Goal: Find specific fact: Find specific page/section

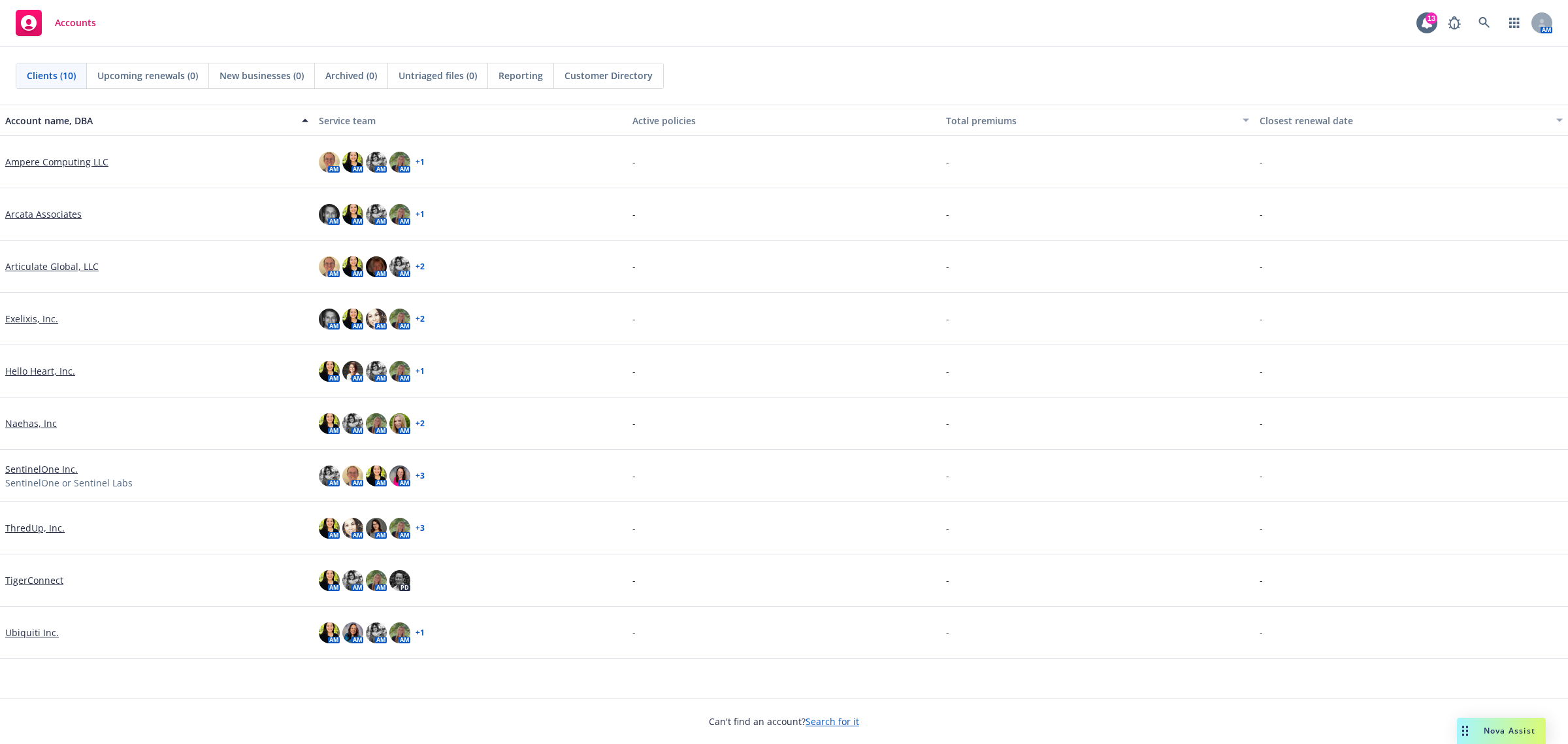
click at [61, 161] on link "Ampere Computing LLC" at bounding box center [57, 161] width 103 height 14
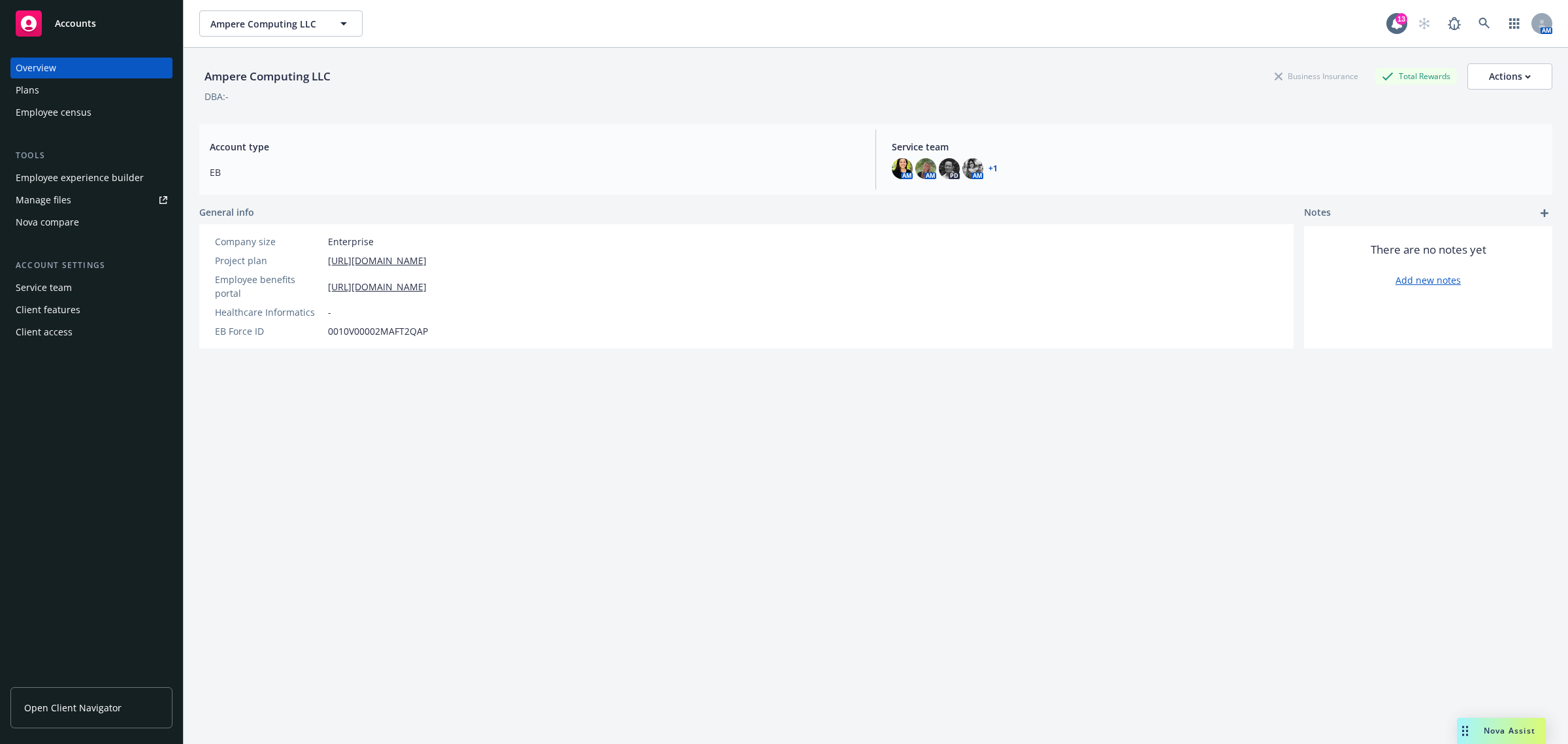
click at [126, 93] on div "Plans" at bounding box center [91, 90] width 152 height 21
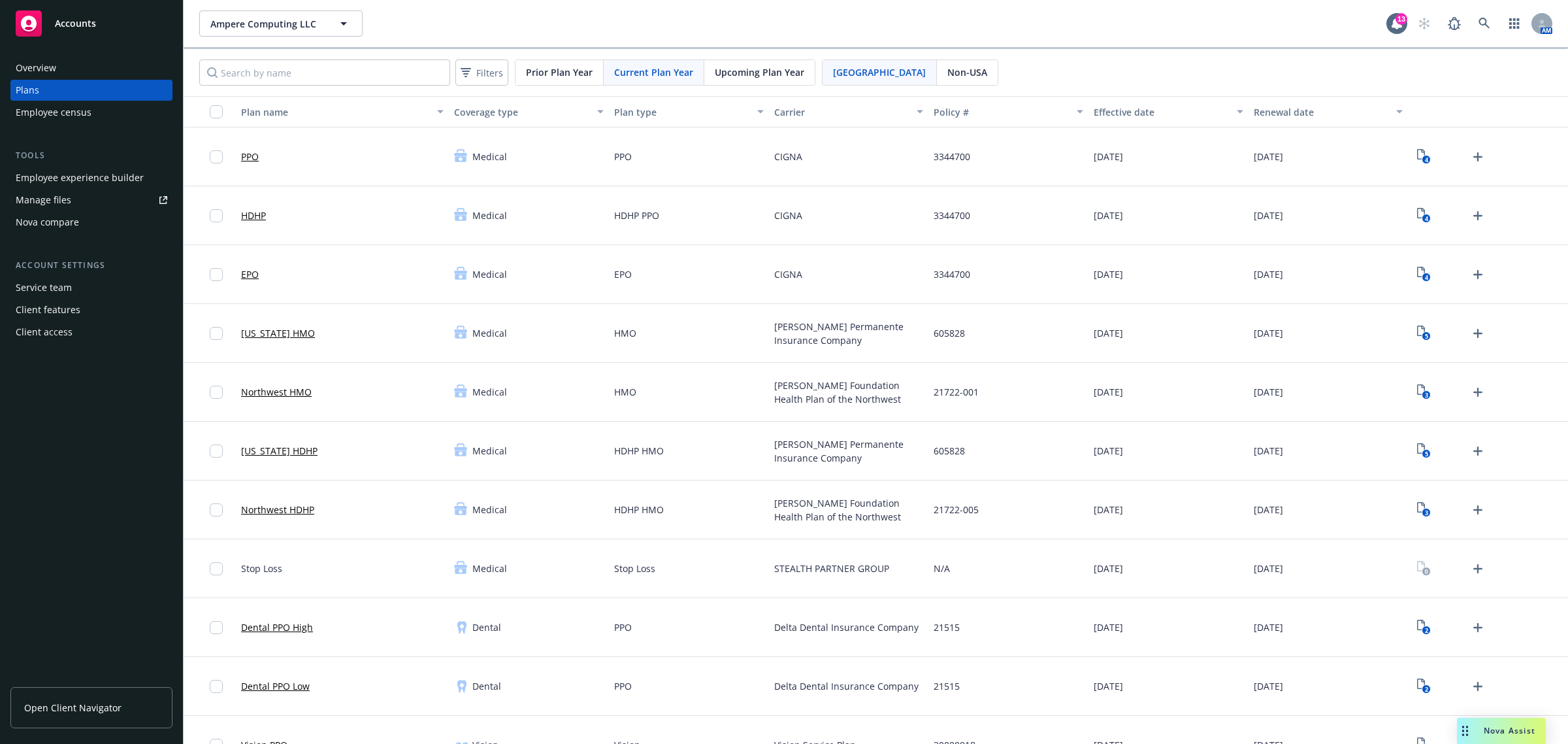
click at [101, 710] on span "Open Client Navigator" at bounding box center [73, 707] width 97 height 14
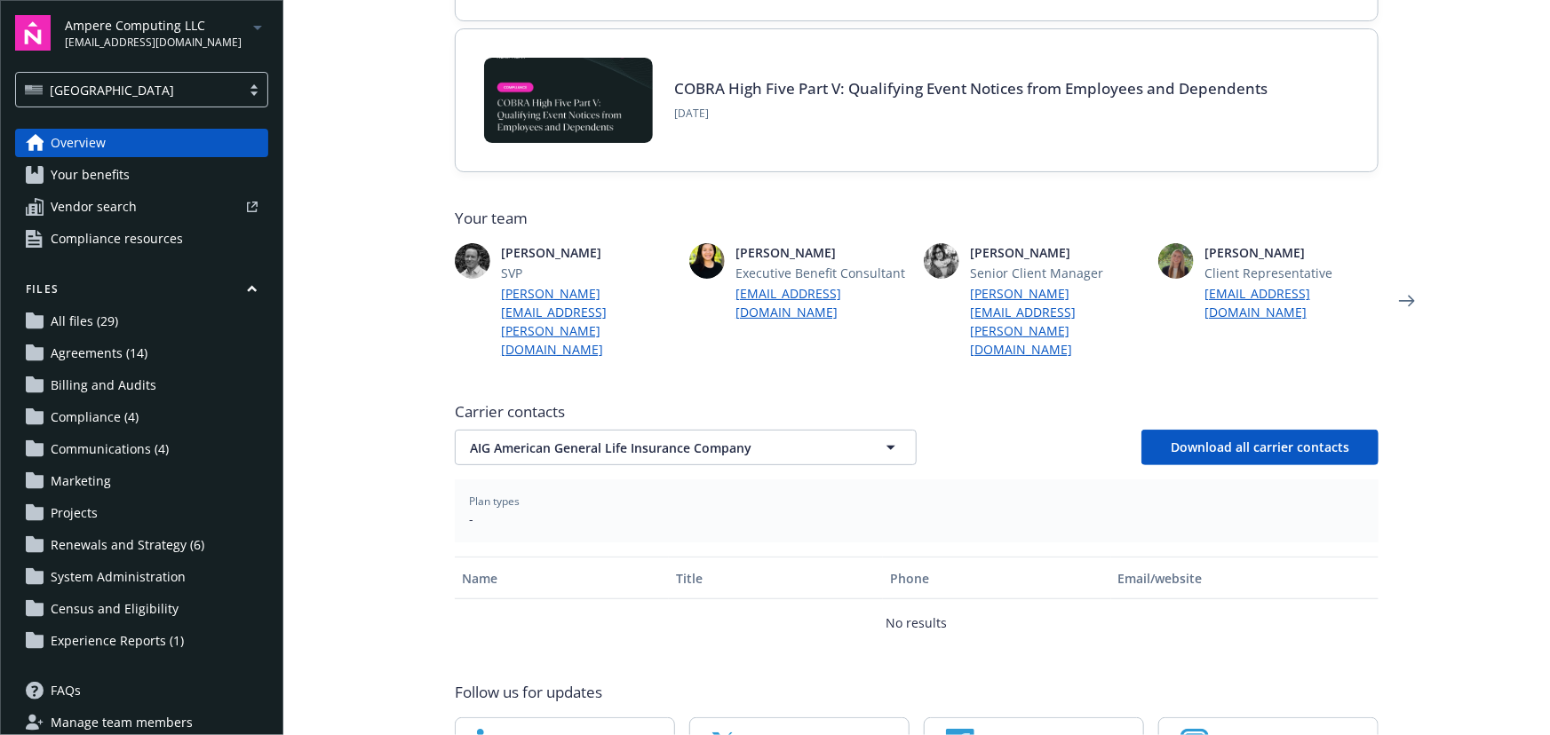
scroll to position [396, 0]
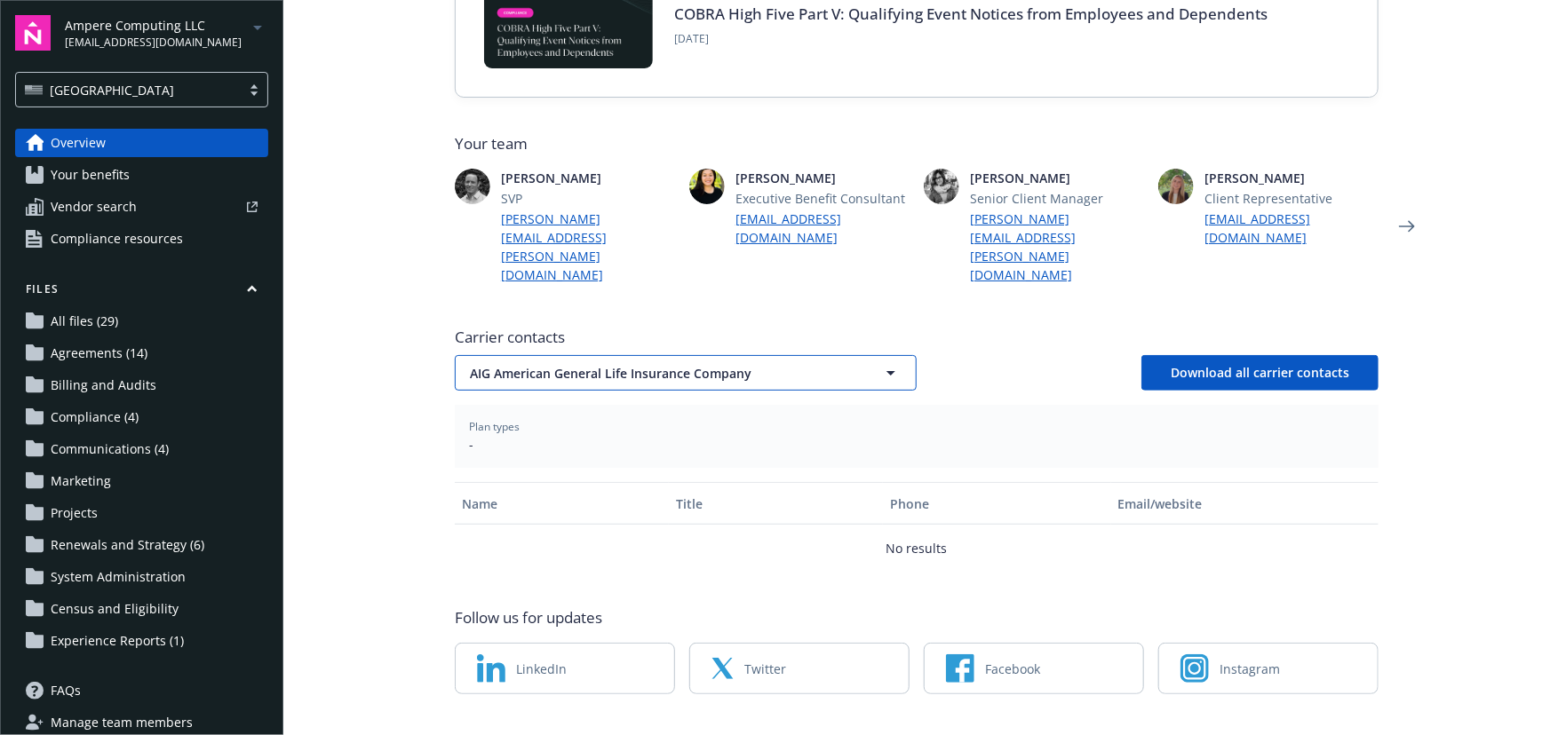
click at [484, 364] on span "AIG American General Life Insurance Company" at bounding box center [654, 373] width 369 height 19
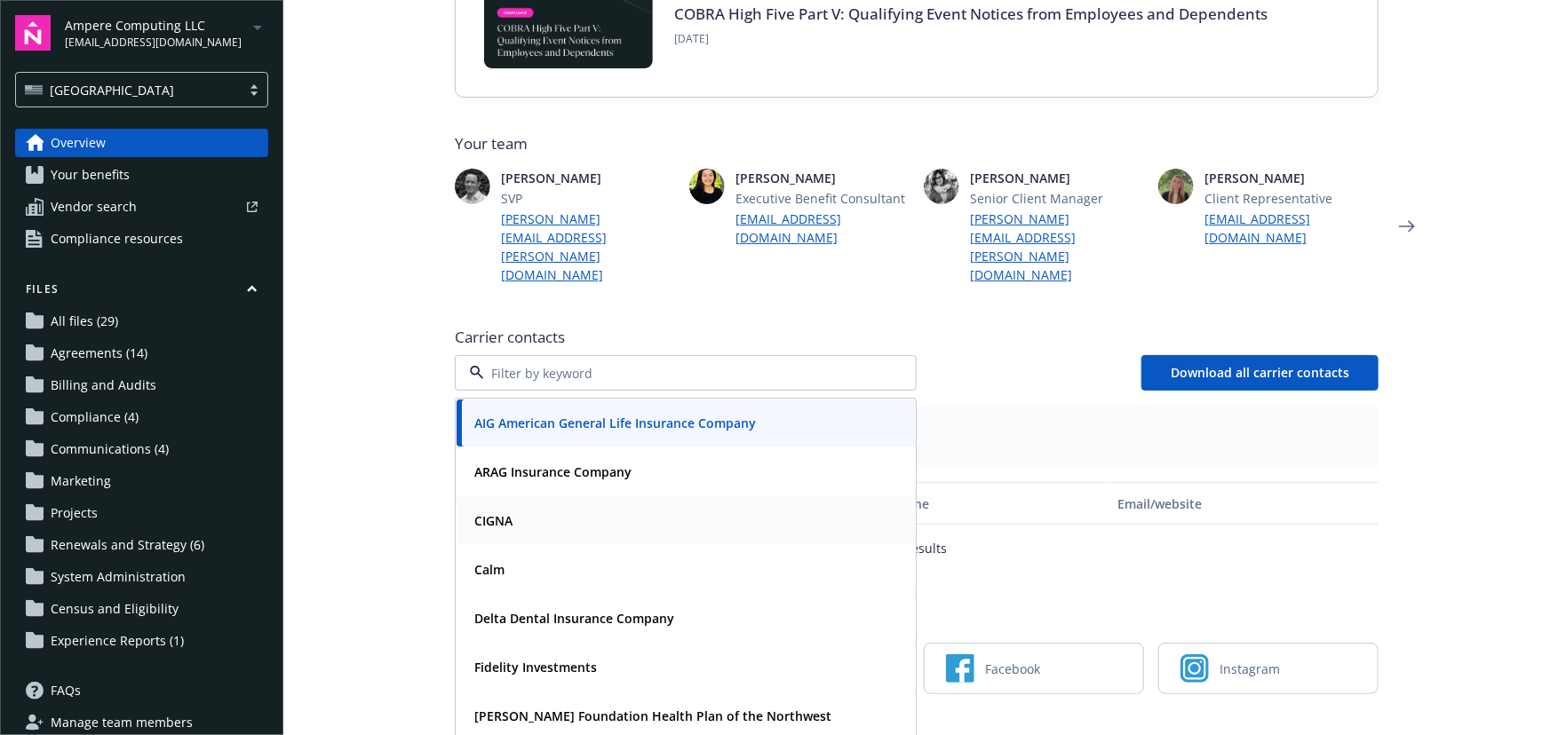
click at [559, 499] on div "CIGNA" at bounding box center [686, 520] width 458 height 47
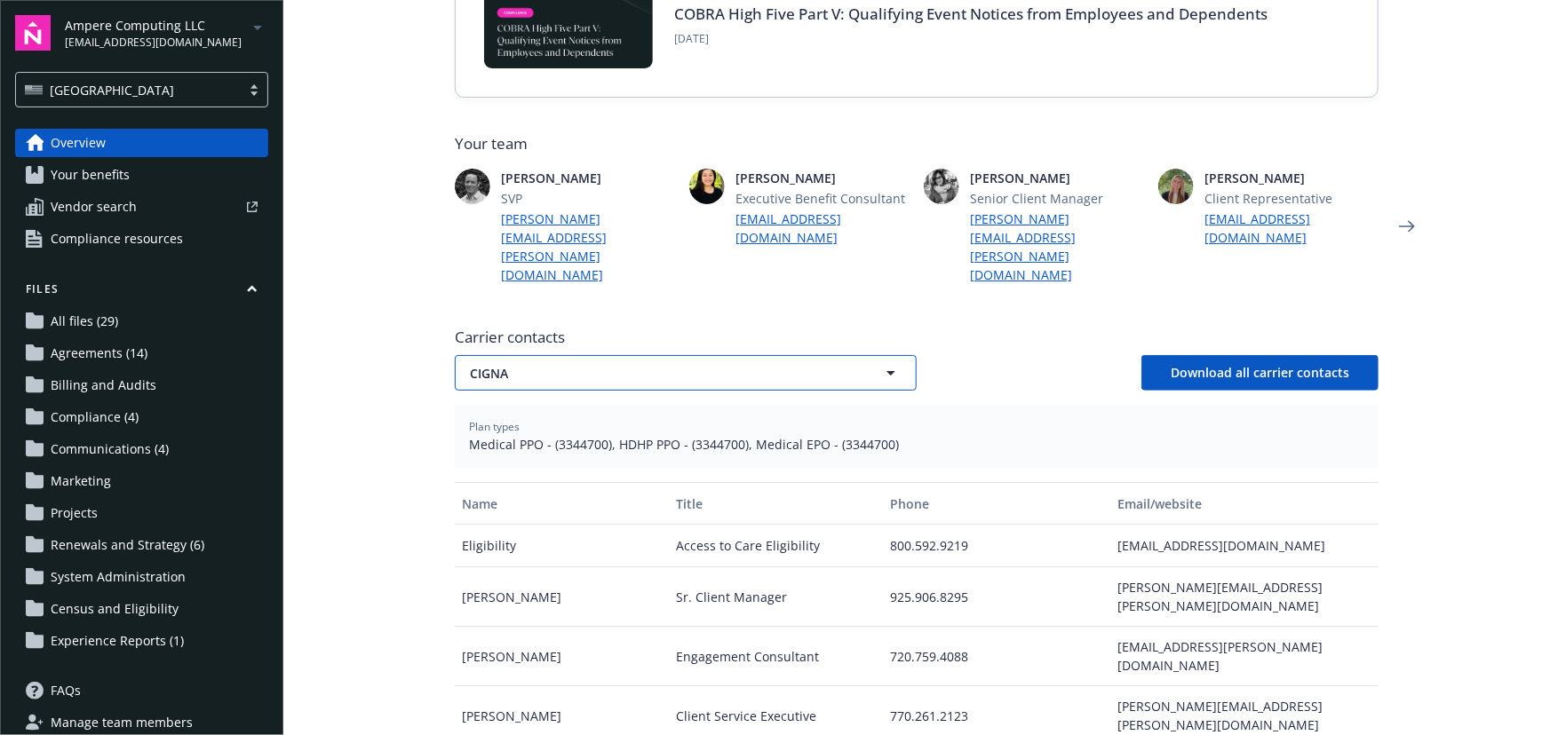
click at [712, 364] on span "CIGNA" at bounding box center [654, 373] width 369 height 19
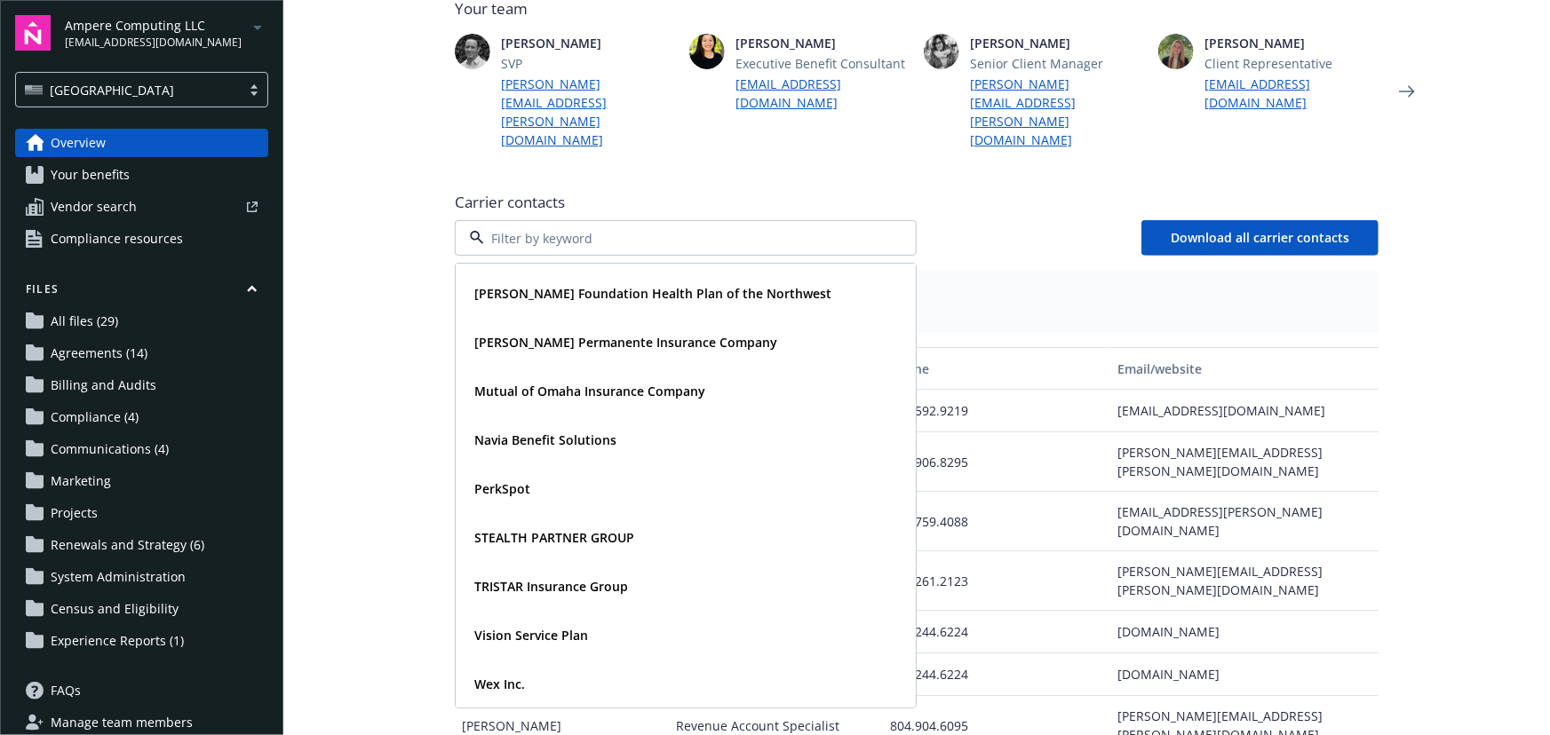
scroll to position [746, 0]
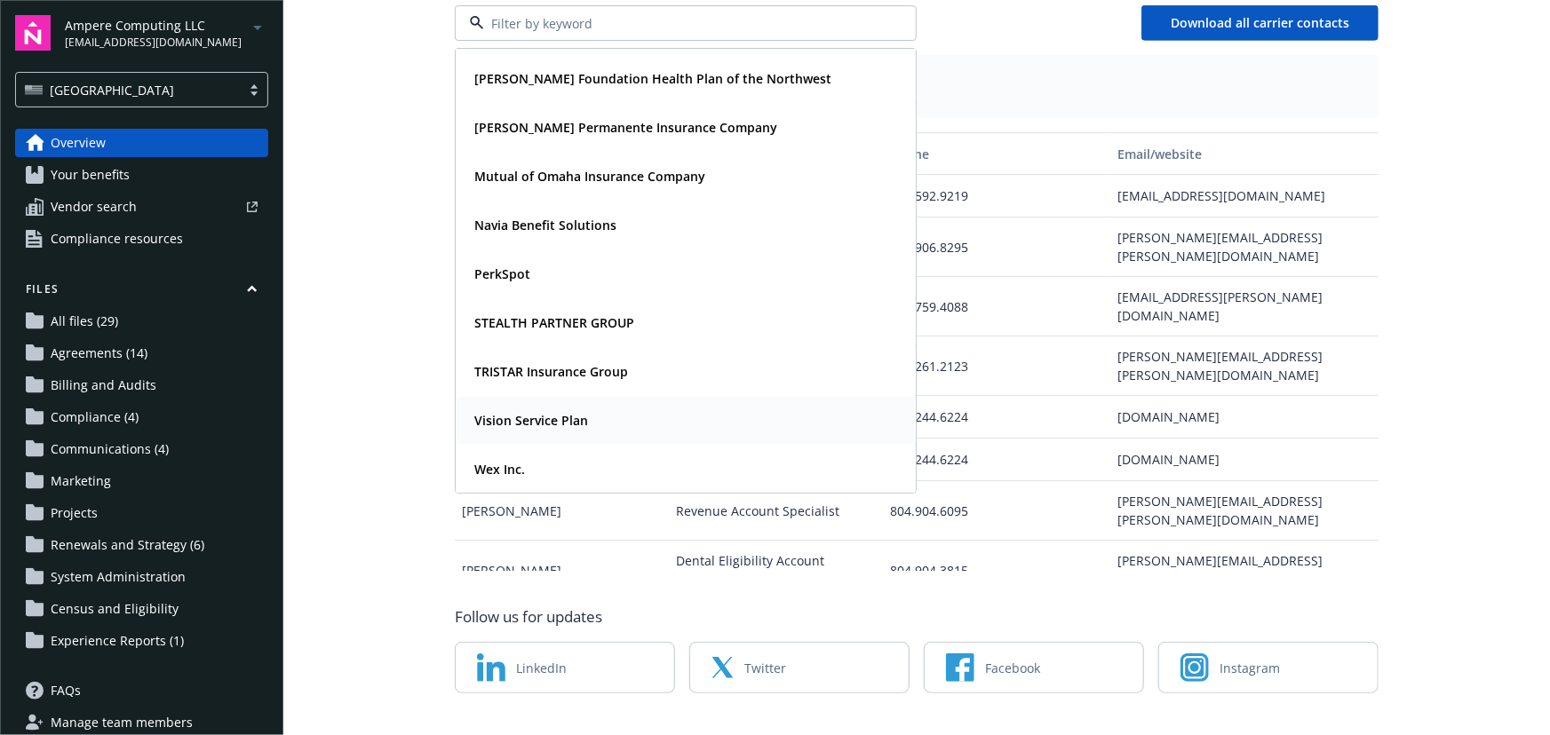
click at [560, 408] on div "Vision Service Plan" at bounding box center [529, 421] width 124 height 26
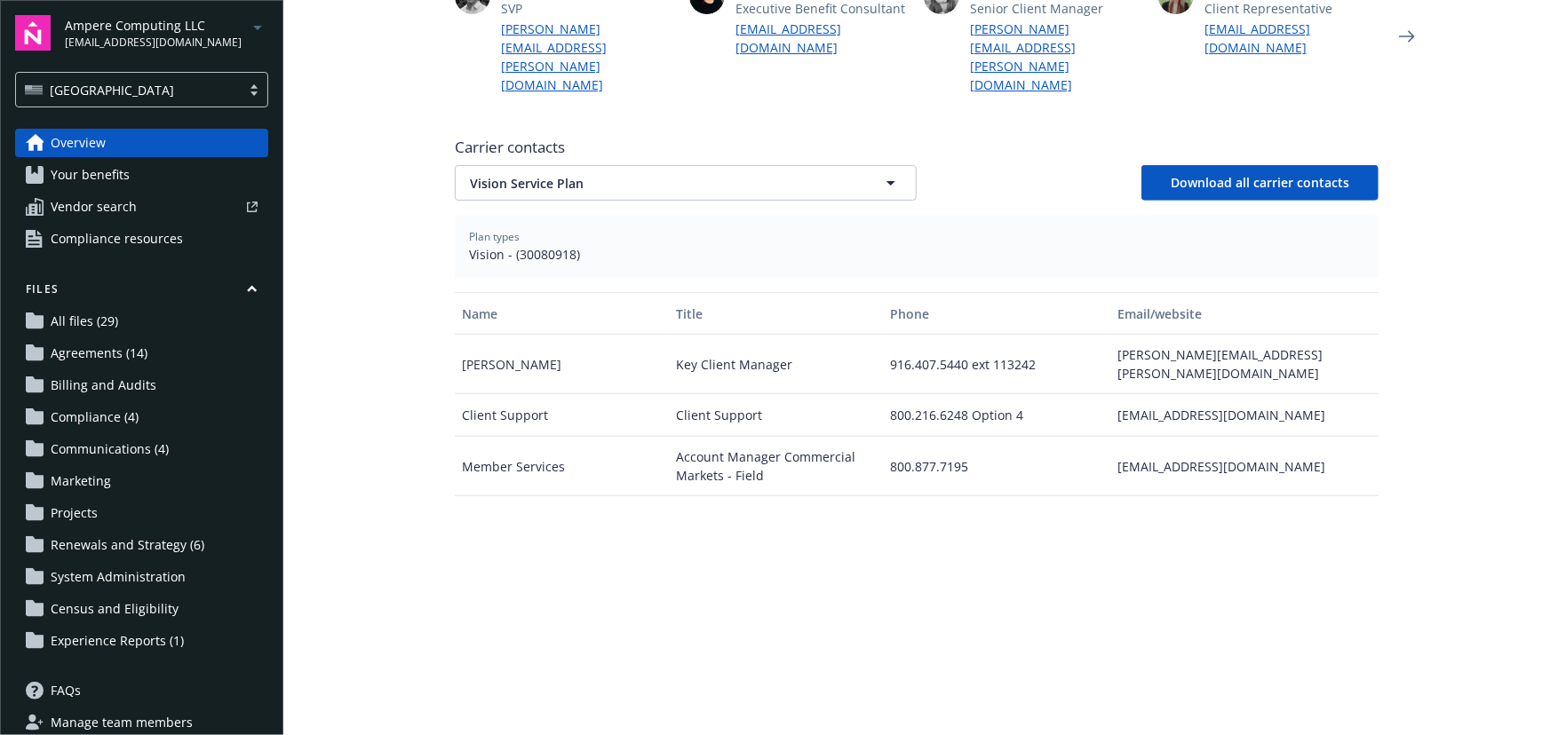
scroll to position [584, 0]
drag, startPoint x: 514, startPoint y: 225, endPoint x: 568, endPoint y: 226, distance: 54.2
click at [568, 247] on span "Vision - (30080918)" at bounding box center [916, 256] width 895 height 19
copy span "30080918"
click at [676, 139] on div "Carrier contacts Vision Service Plan Download all carrier contacts" at bounding box center [917, 171] width 924 height 64
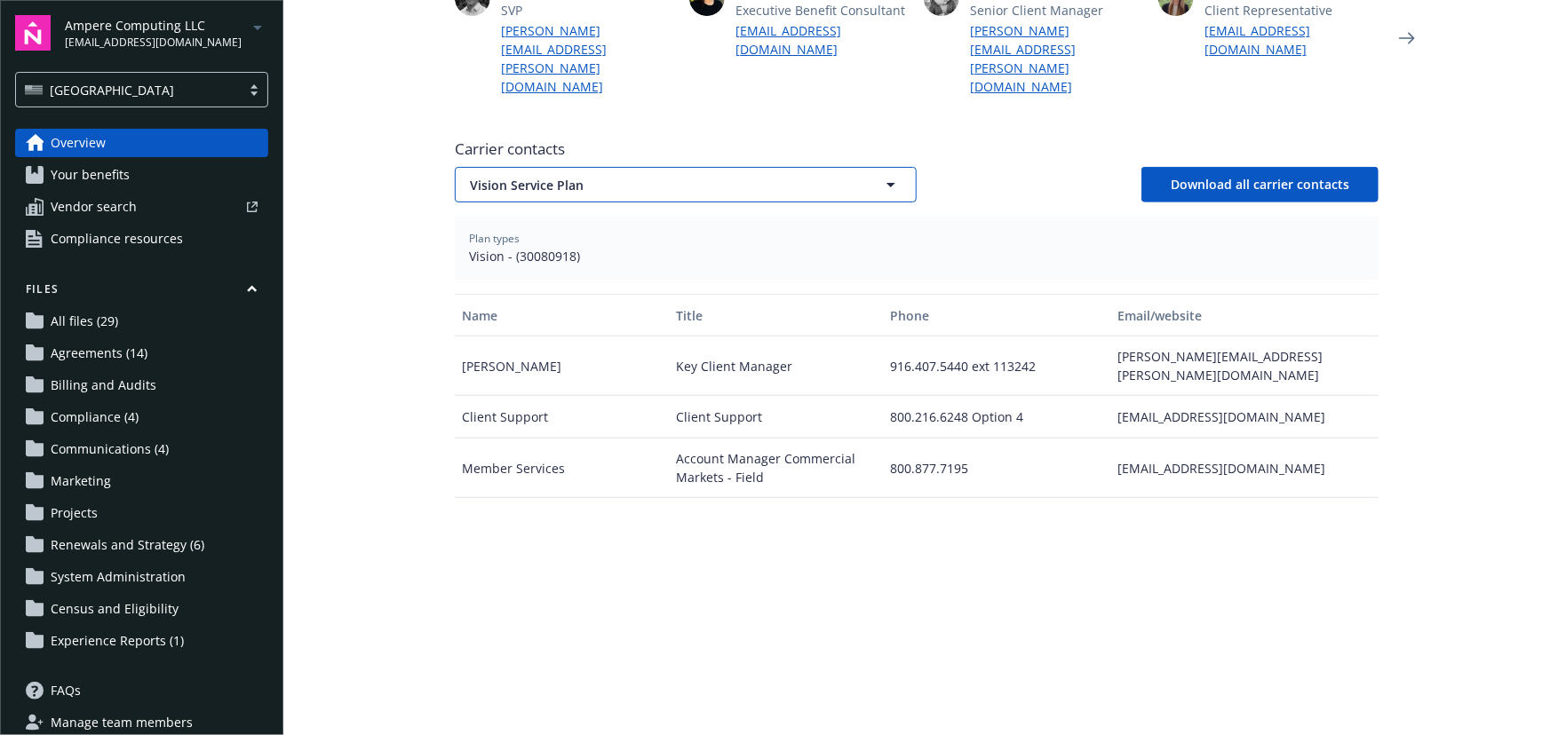
click at [684, 176] on span "Vision Service Plan" at bounding box center [654, 185] width 369 height 19
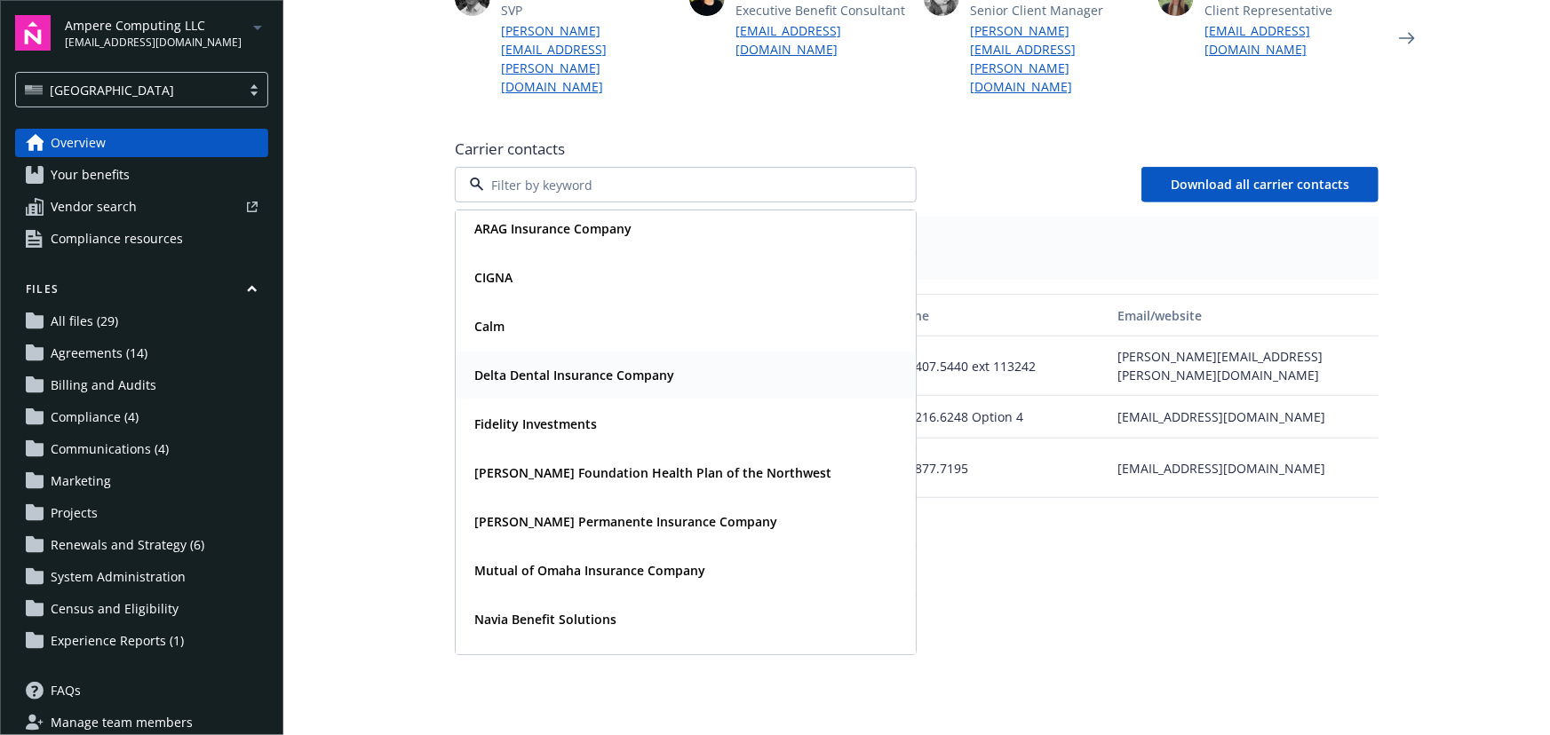
scroll to position [45, 0]
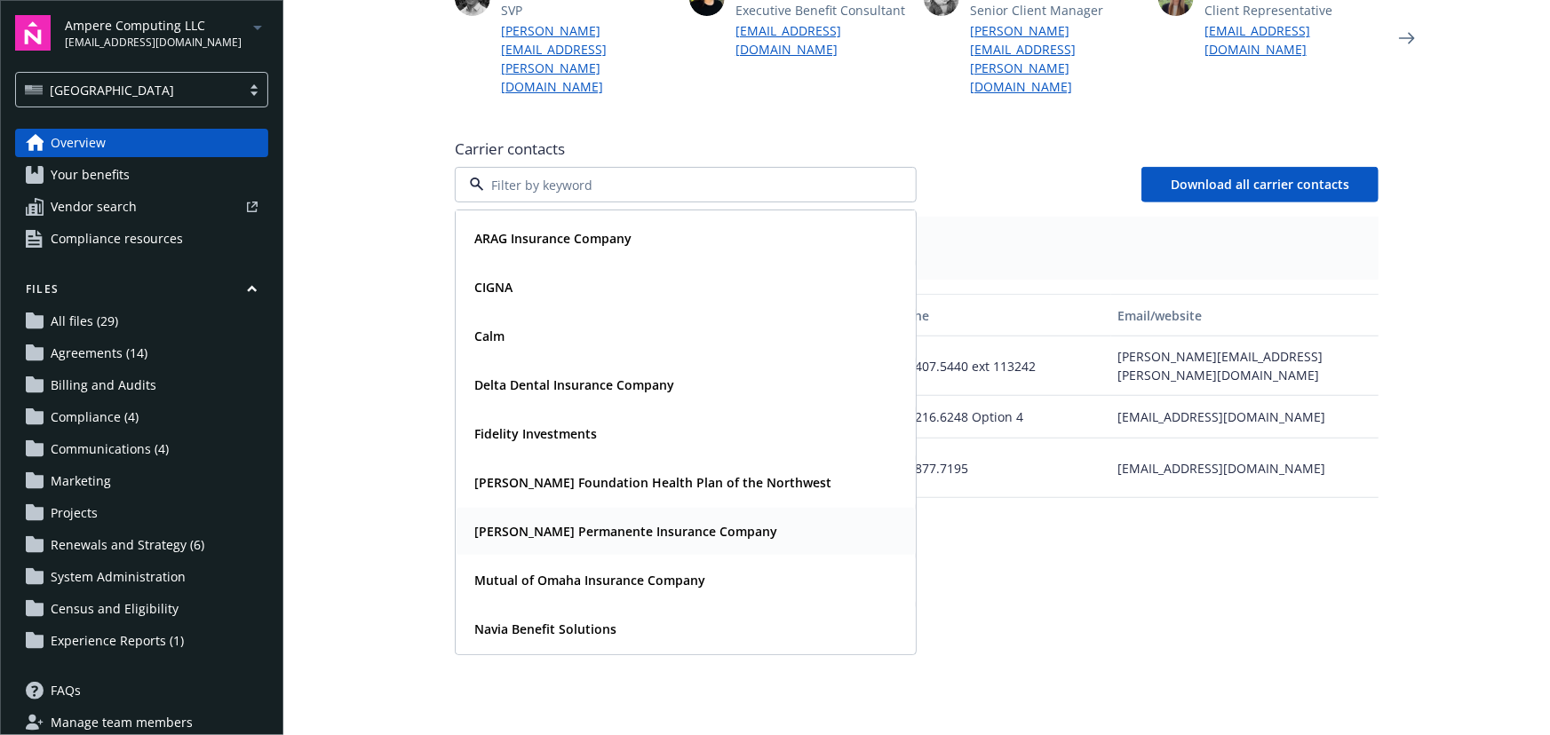
click at [598, 519] on div "[PERSON_NAME] Permanente Insurance Company" at bounding box center [624, 532] width 314 height 26
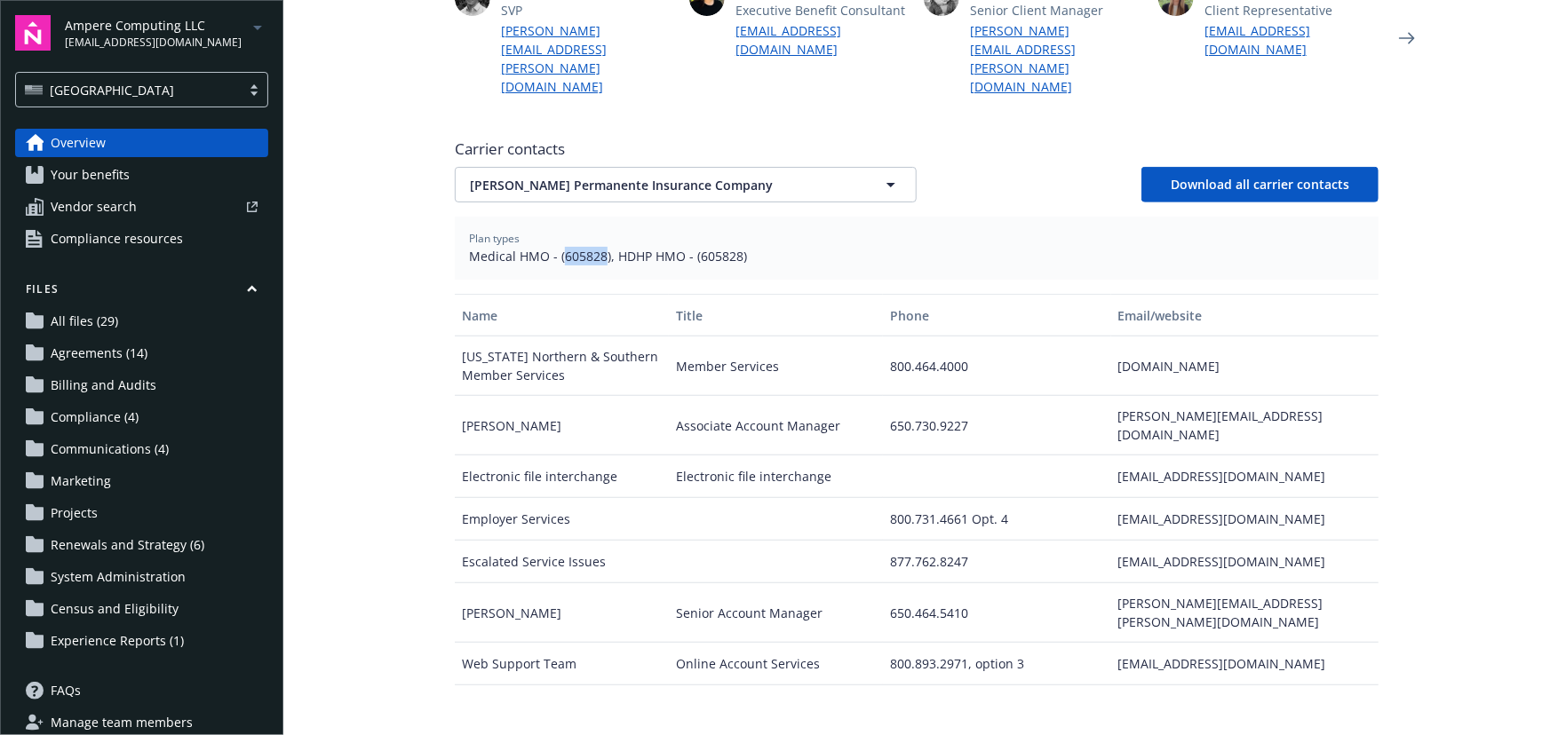
drag, startPoint x: 555, startPoint y: 219, endPoint x: 598, endPoint y: 226, distance: 43.2
click at [598, 247] on span "Medical HMO - (605828), HDHP HMO - (605828)" at bounding box center [916, 256] width 895 height 19
copy span "605828"
drag, startPoint x: 835, startPoint y: 155, endPoint x: 807, endPoint y: 140, distance: 31.4
click at [834, 167] on button "[PERSON_NAME] Permanente Insurance Company" at bounding box center [686, 185] width 462 height 36
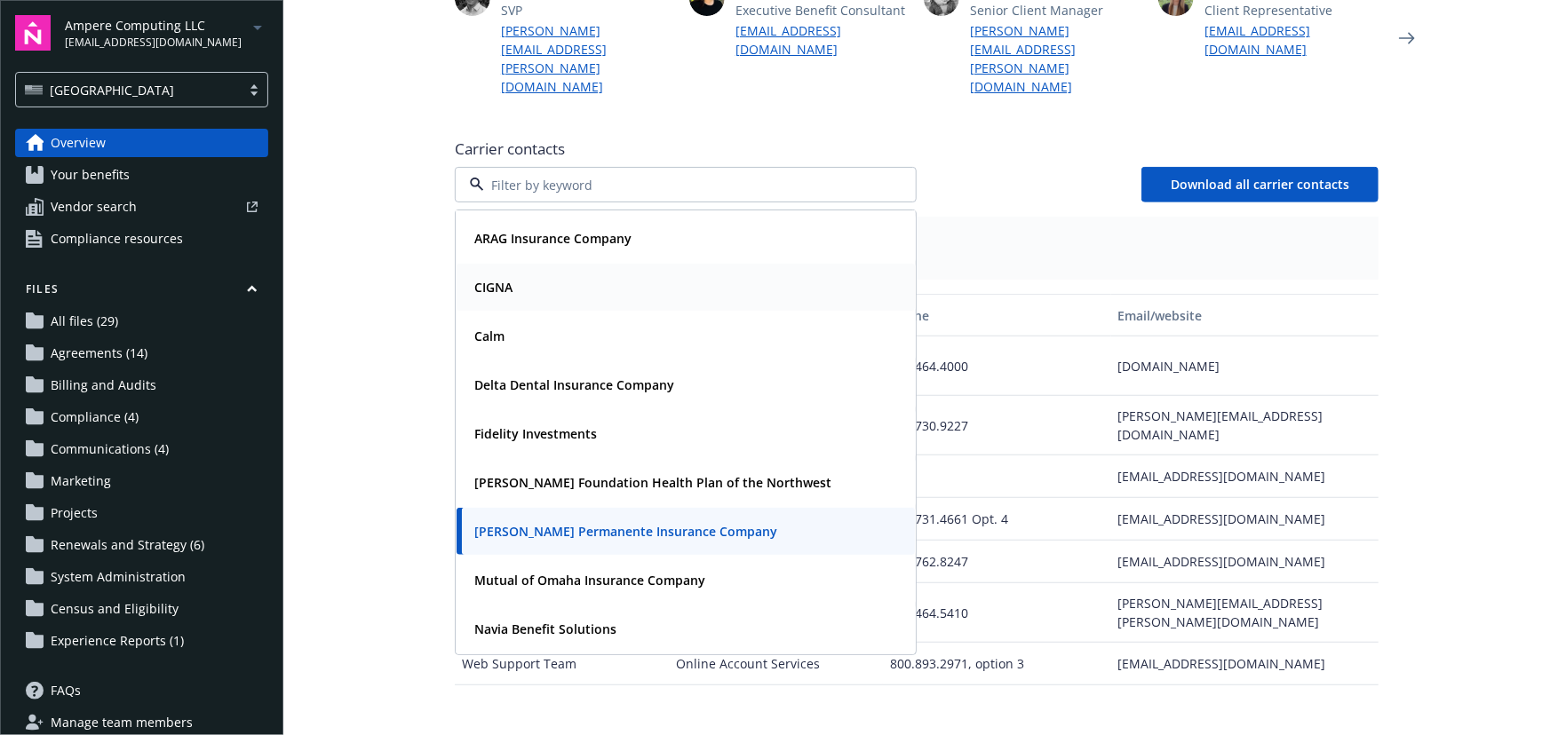
click at [512, 264] on div "CIGNA" at bounding box center [686, 287] width 458 height 47
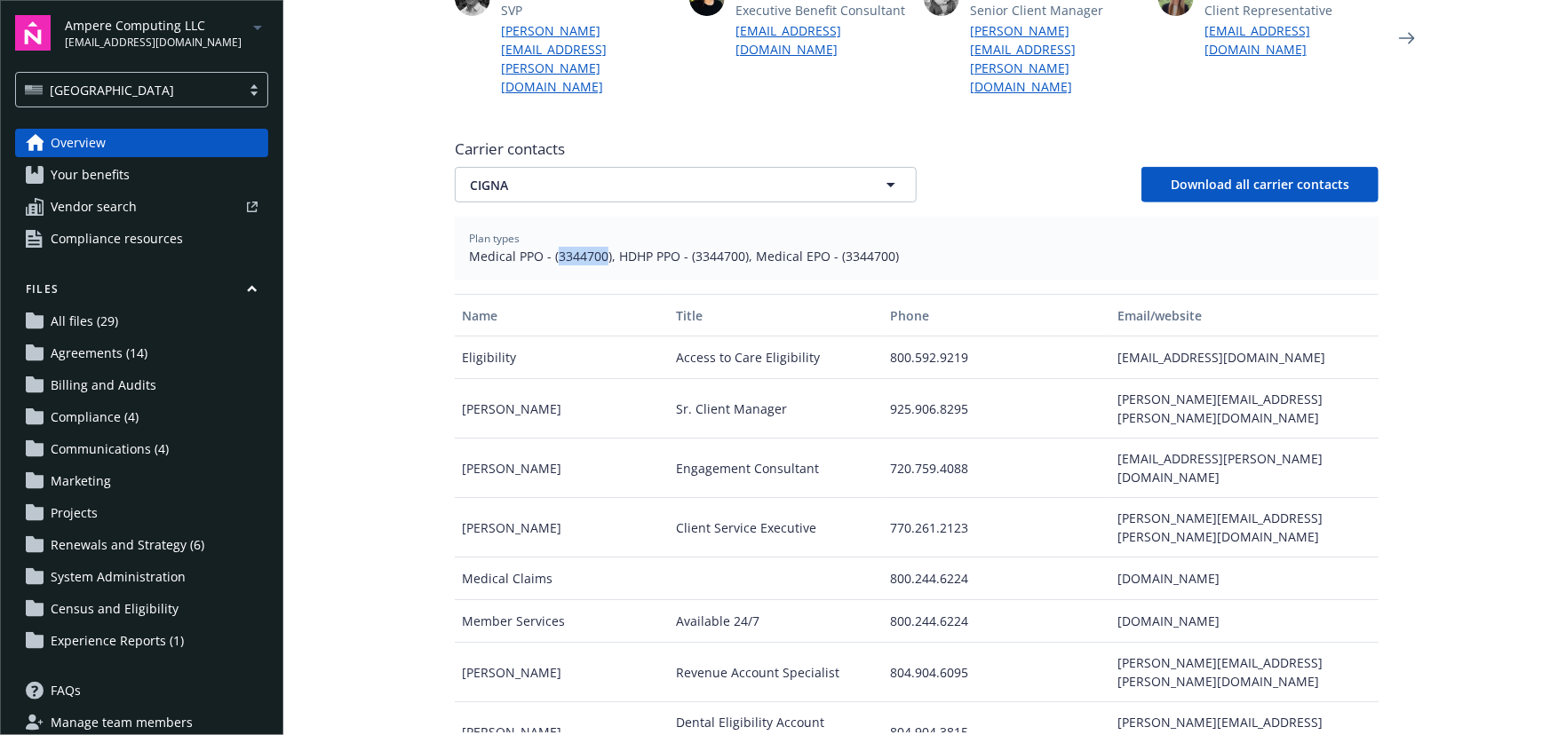
drag, startPoint x: 549, startPoint y: 220, endPoint x: 600, endPoint y: 230, distance: 51.6
click at [600, 230] on div "Plan types Medical PPO - (3344700), HDHP PPO - (3344700), Medical EPO - (334470…" at bounding box center [917, 248] width 924 height 63
copy span "3344700"
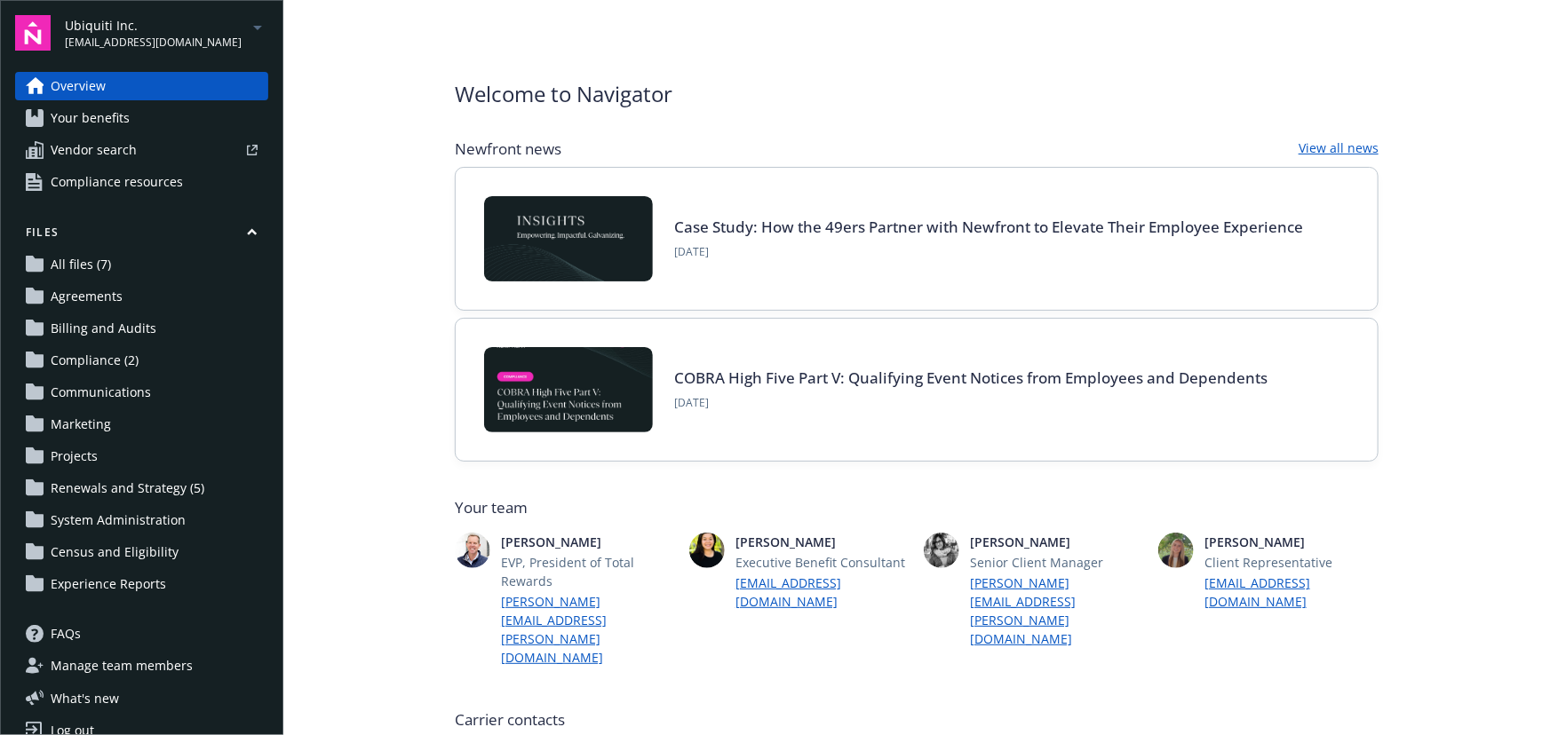
click at [157, 35] on span "[EMAIL_ADDRESS][DOMAIN_NAME]" at bounding box center [153, 43] width 177 height 16
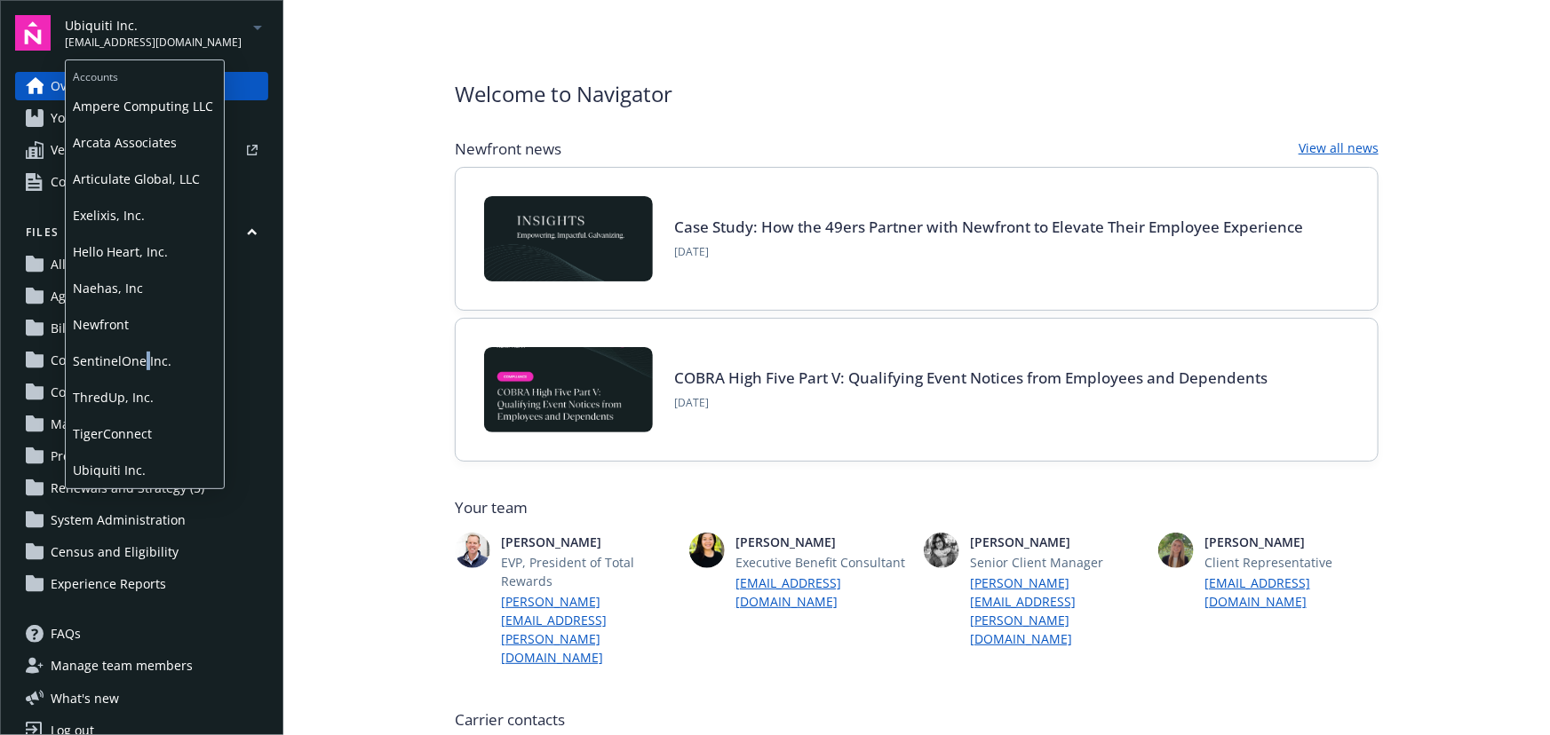
click at [145, 355] on span "SentinelOne Inc." at bounding box center [145, 361] width 144 height 36
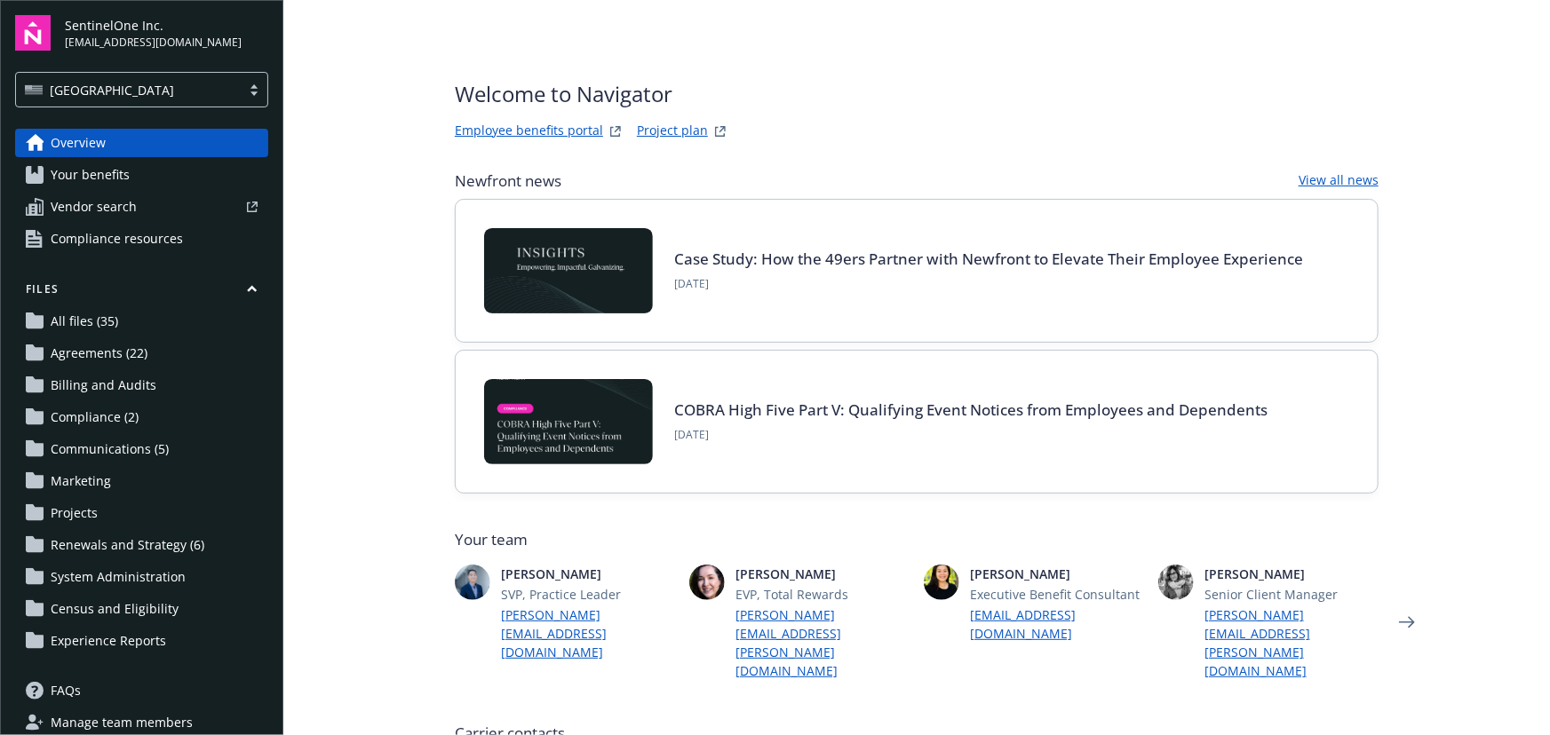
type input "ARAG Insurance Company"
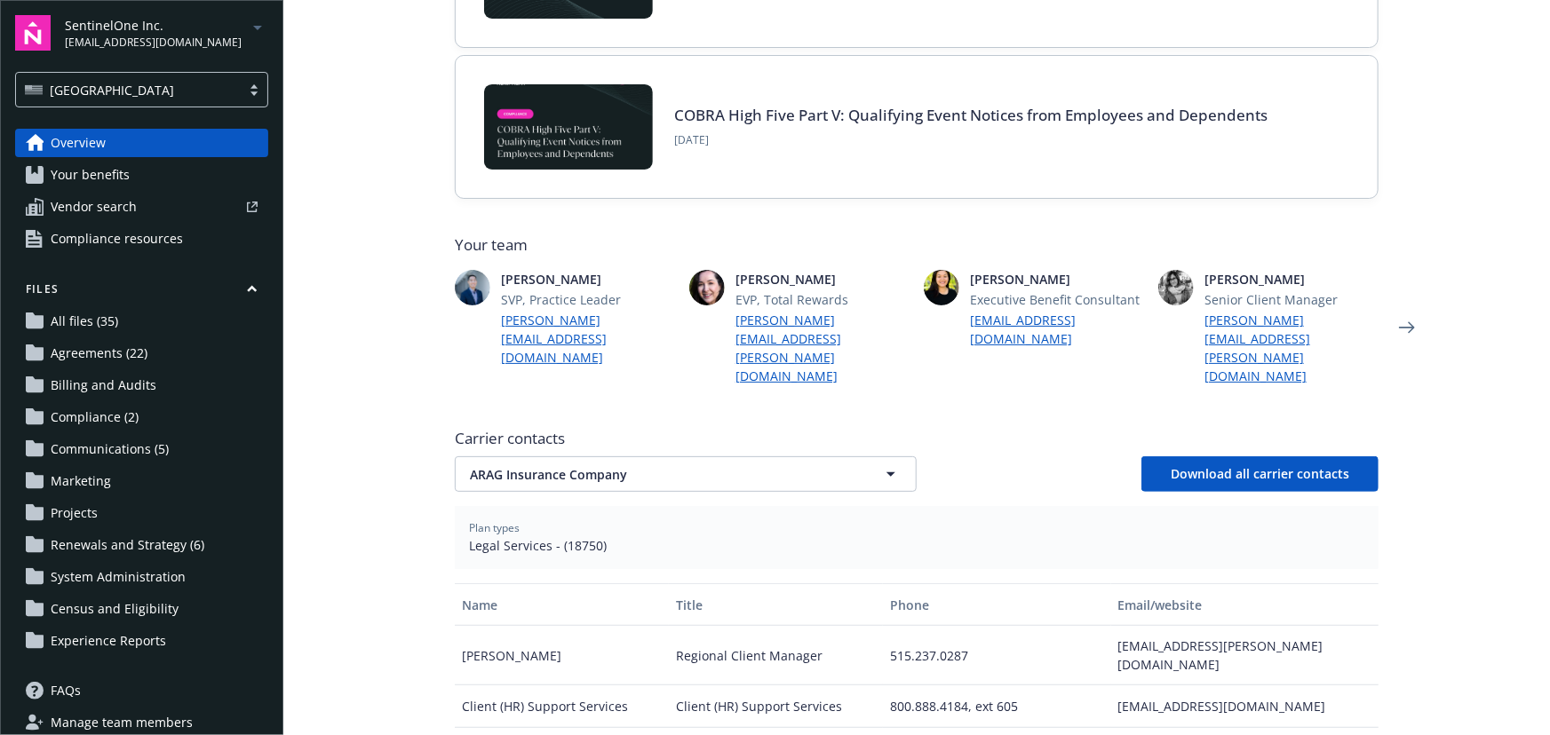
scroll to position [322, 0]
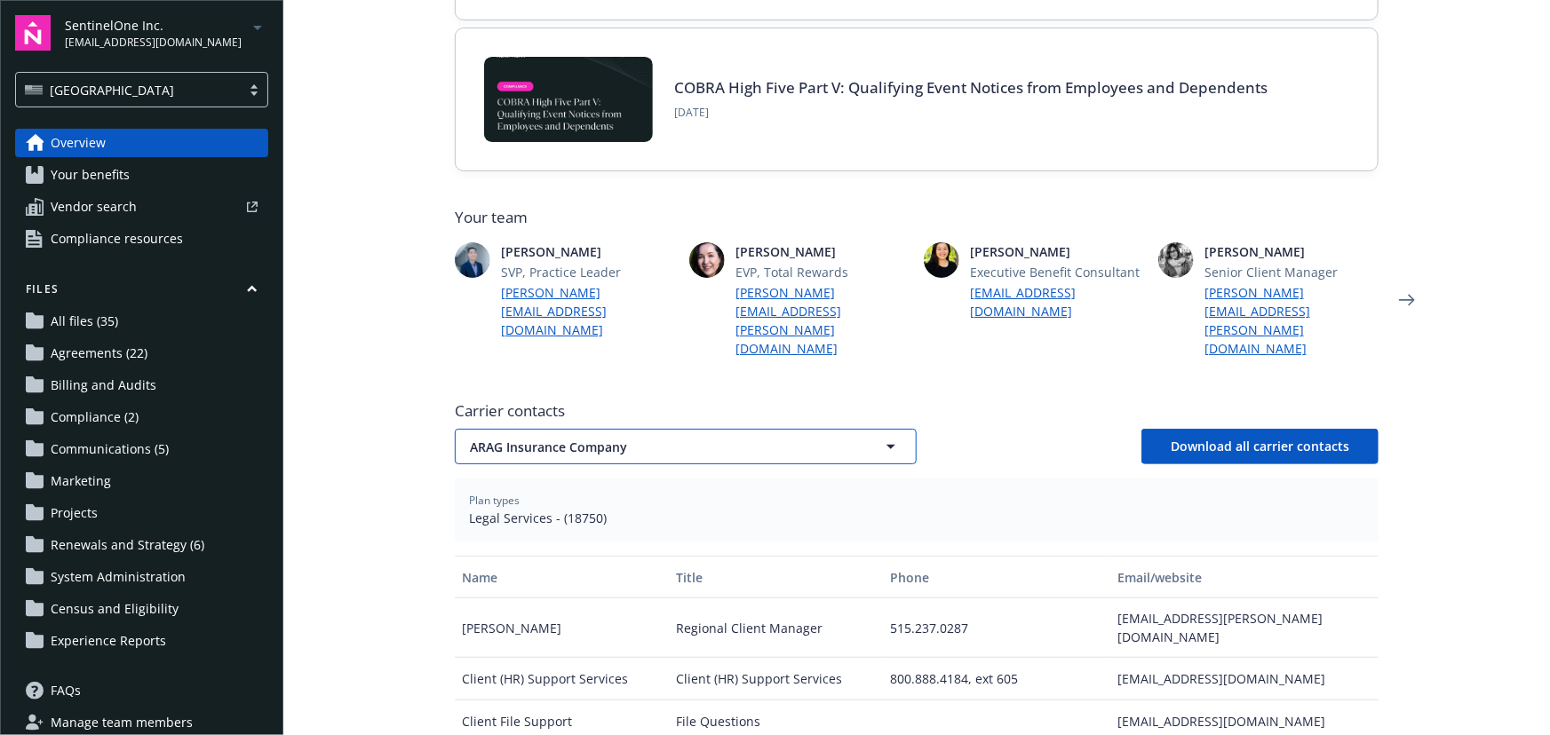
click at [604, 438] on span "ARAG Insurance Company" at bounding box center [654, 447] width 369 height 19
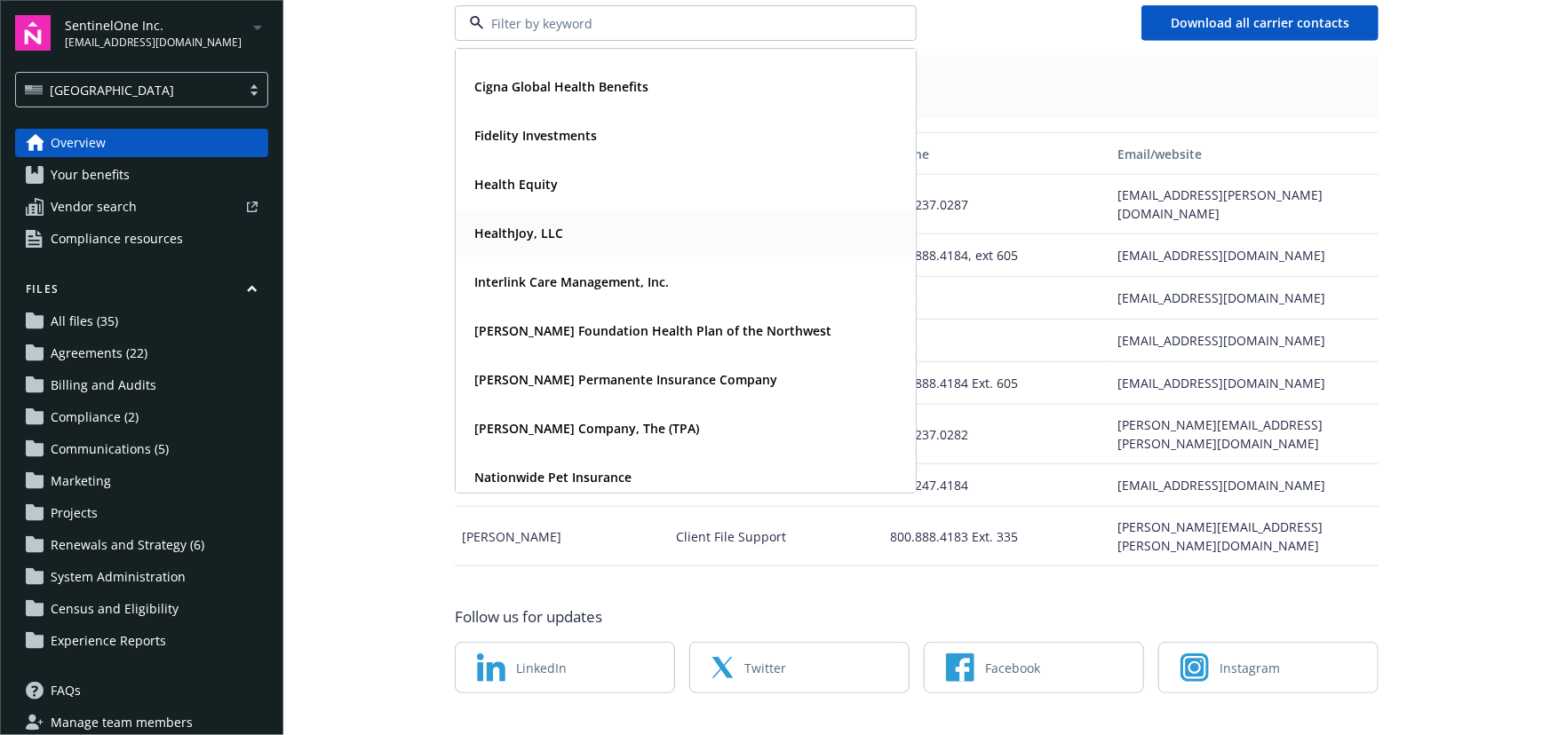
scroll to position [161, 0]
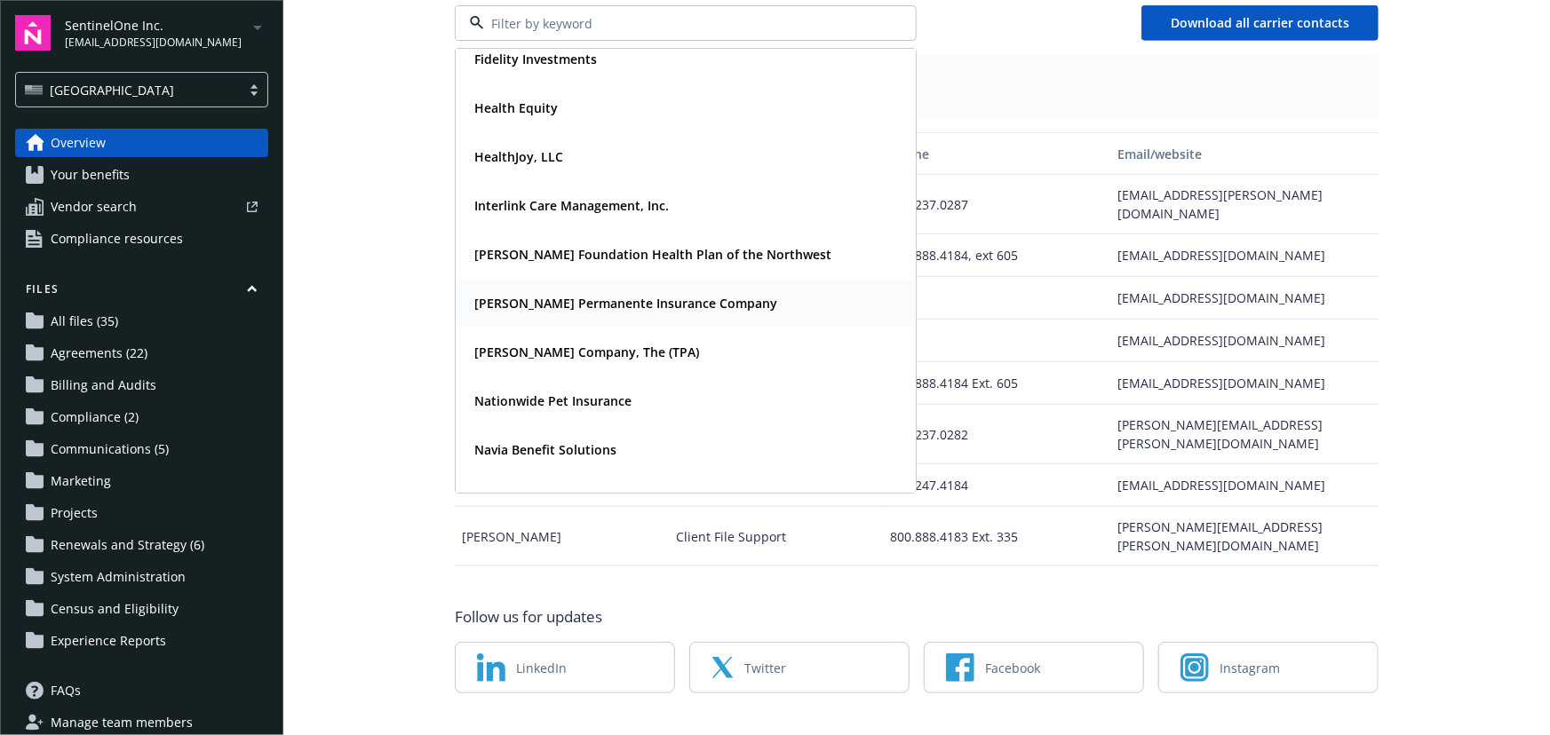
click at [564, 295] on strong "[PERSON_NAME] Permanente Insurance Company" at bounding box center [625, 303] width 303 height 17
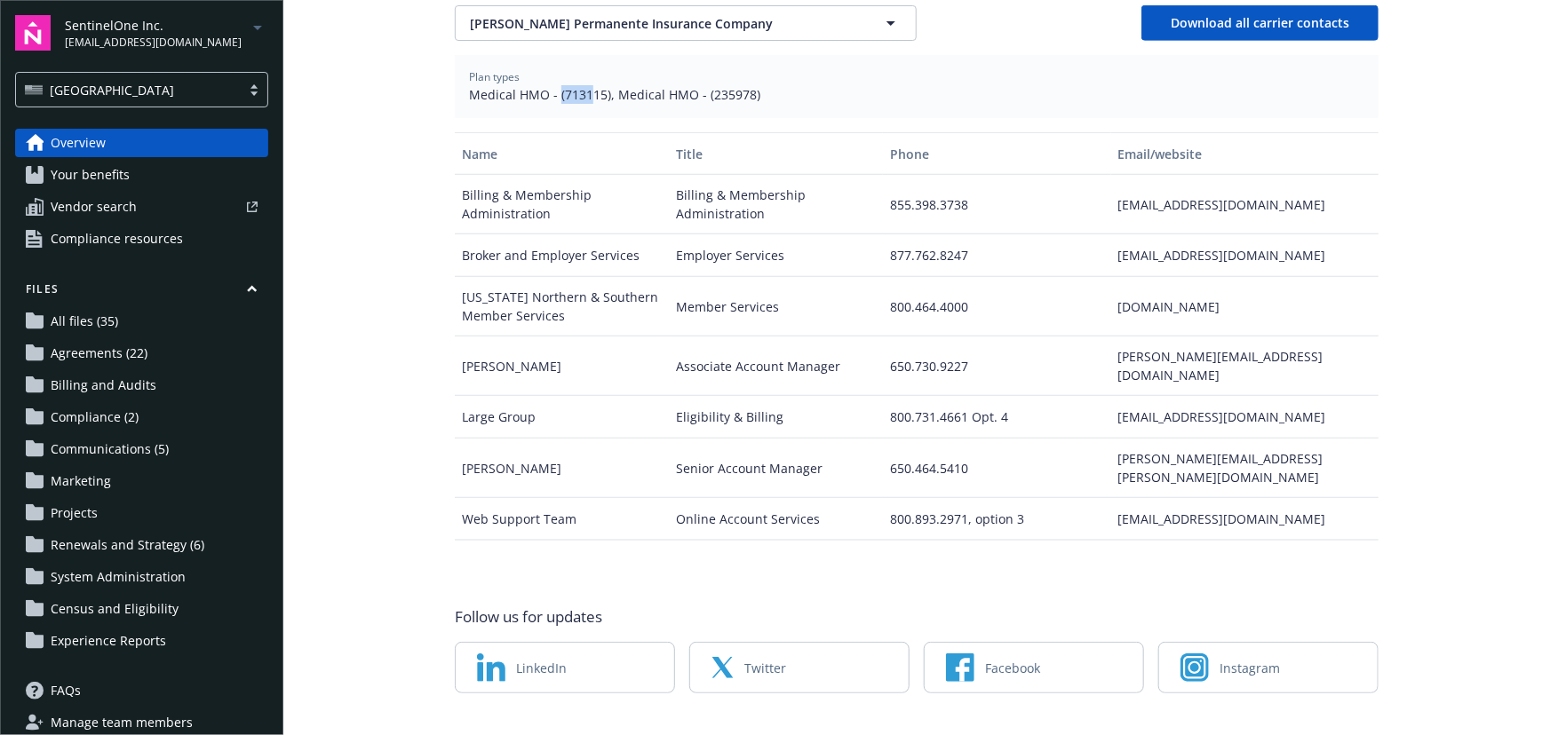
drag, startPoint x: 552, startPoint y: 57, endPoint x: 585, endPoint y: 65, distance: 33.8
click at [585, 85] on span "Medical HMO - (713115), Medical HMO - (235978)" at bounding box center [916, 94] width 895 height 19
click at [567, 85] on span "Medical HMO - (713115), Medical HMO - (235978)" at bounding box center [916, 94] width 895 height 19
click at [559, 85] on span "Medical HMO - (713115), Medical HMO - (235978)" at bounding box center [916, 94] width 895 height 19
drag, startPoint x: 557, startPoint y: 56, endPoint x: 570, endPoint y: 66, distance: 16.5
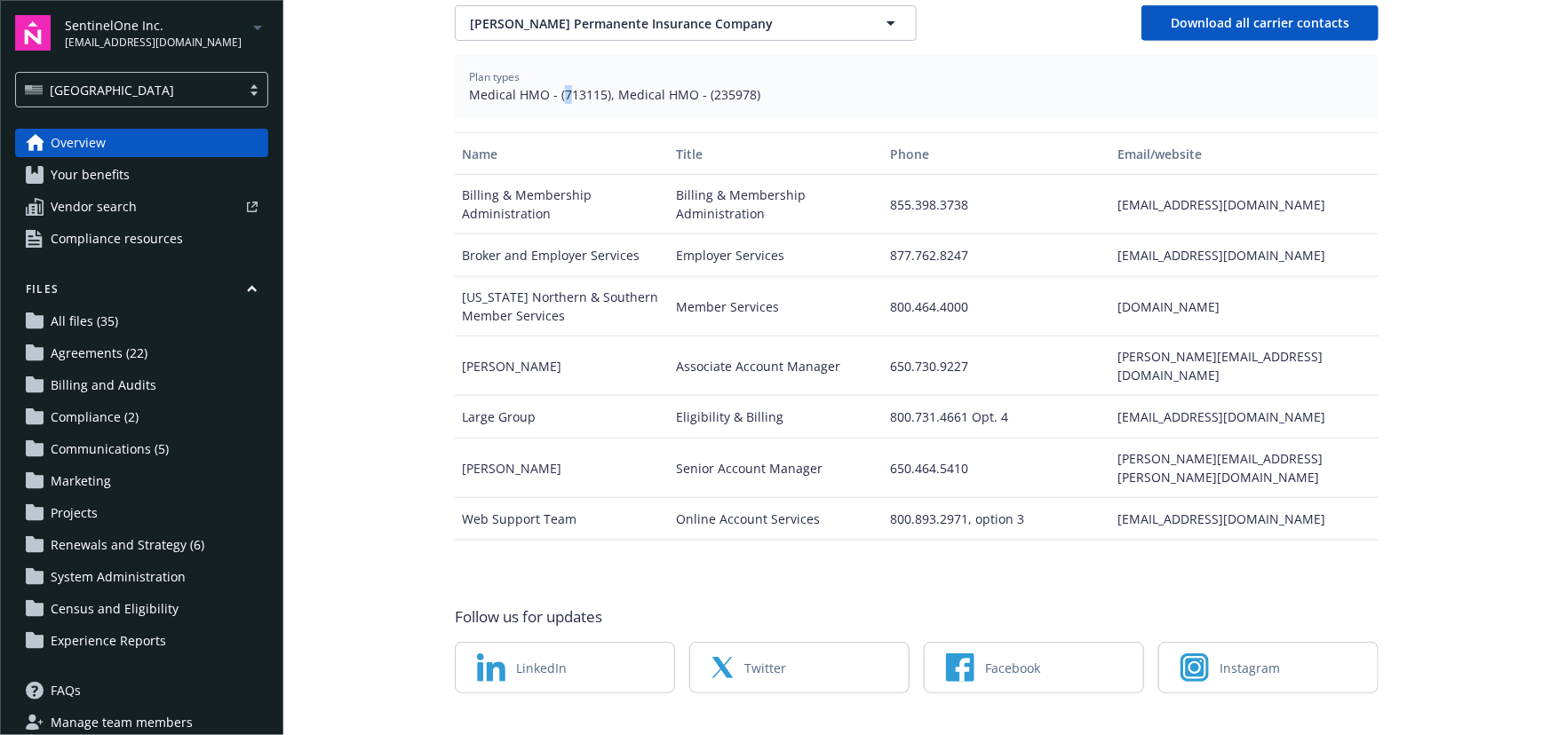
click at [566, 85] on span "Medical HMO - (713115), Medical HMO - (235978)" at bounding box center [916, 94] width 895 height 19
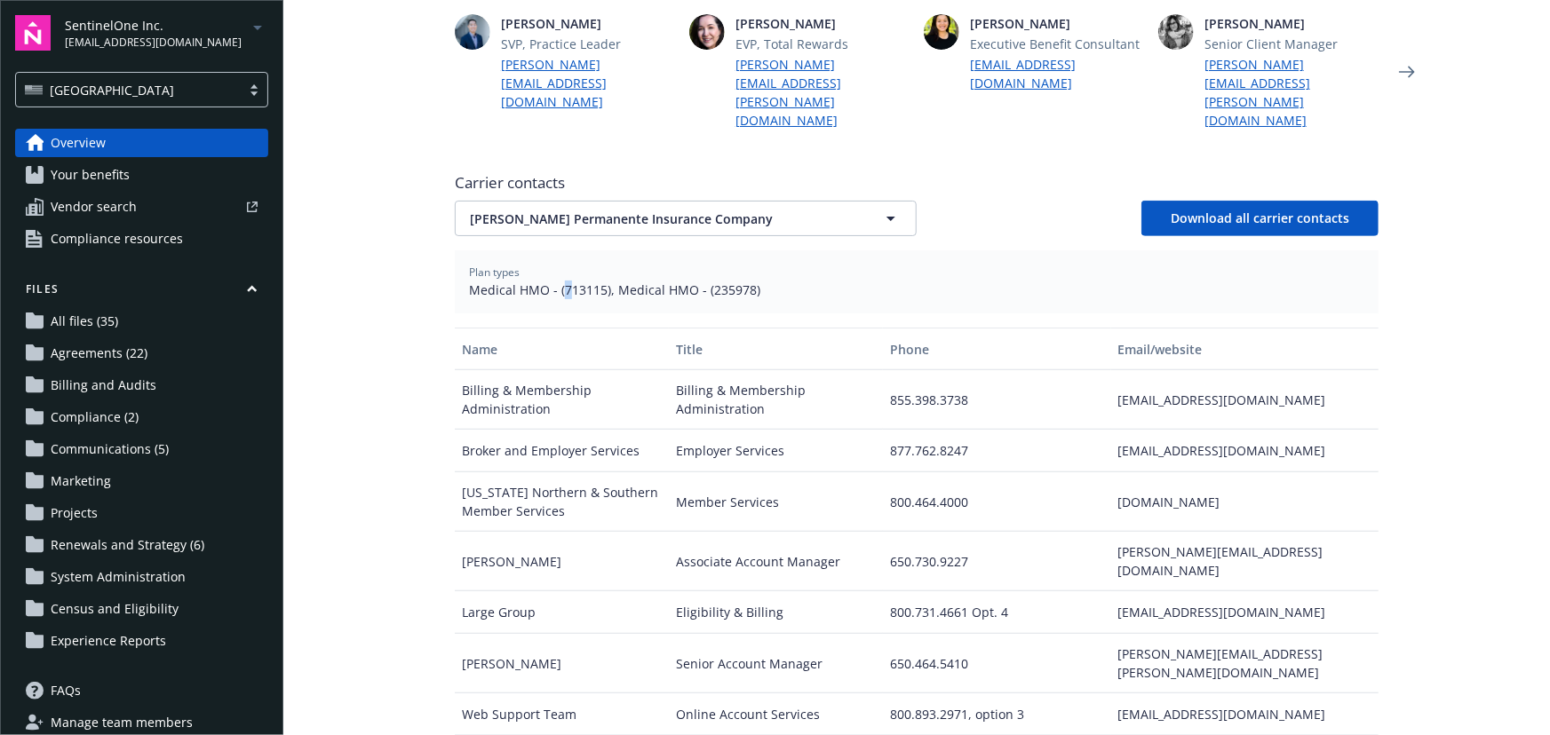
scroll to position [504, 0]
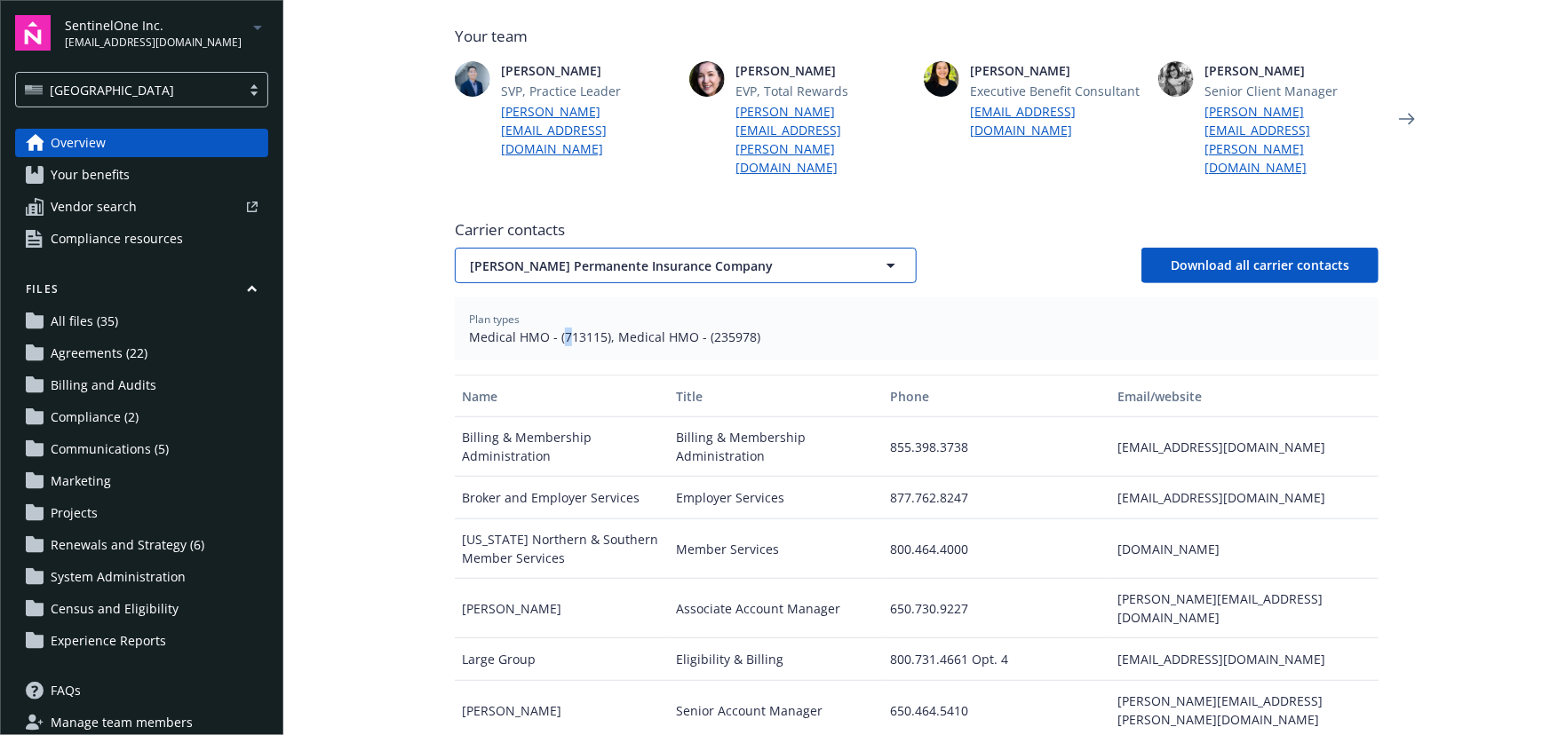
click at [737, 257] on span "[PERSON_NAME] Permanente Insurance Company" at bounding box center [654, 266] width 369 height 19
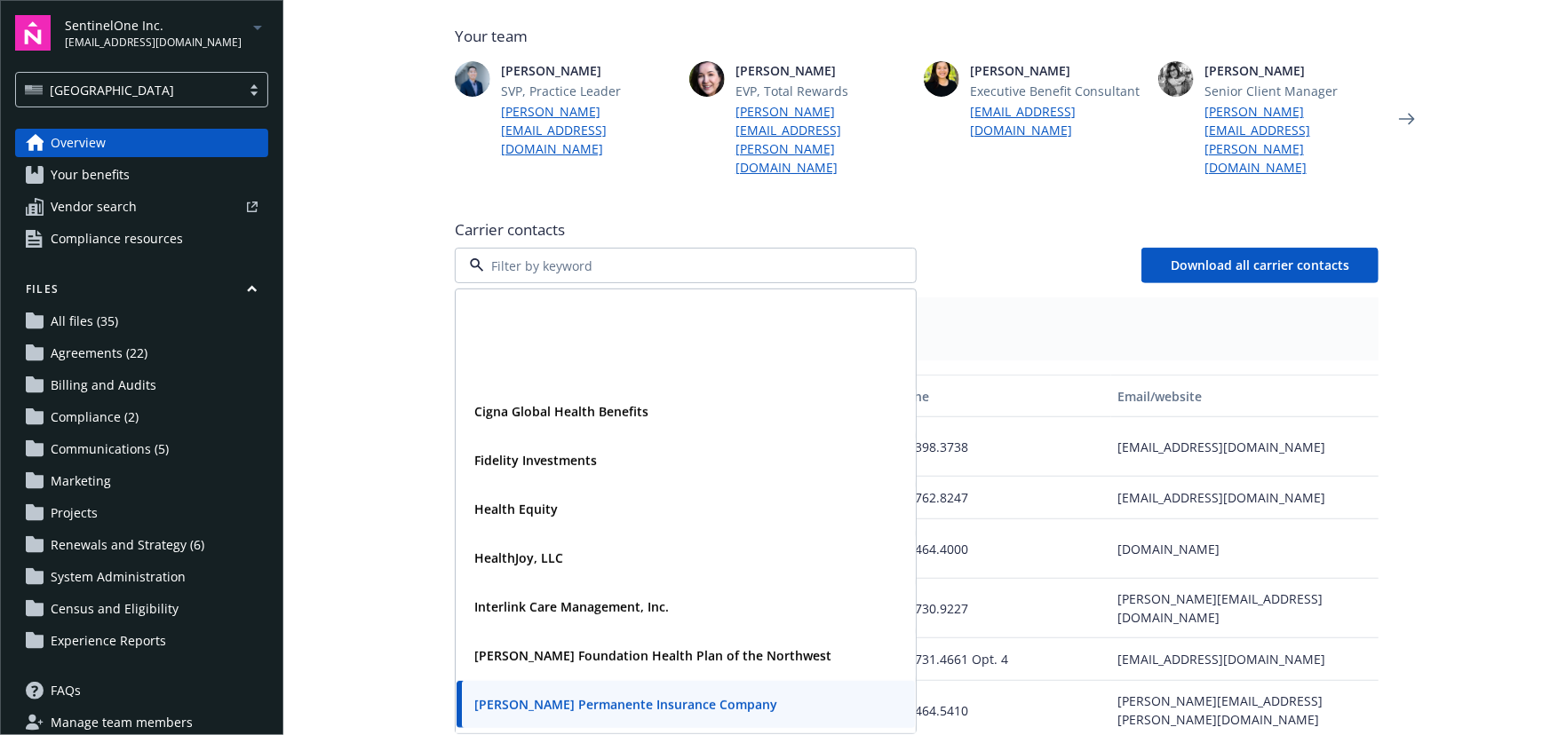
scroll to position [161, 0]
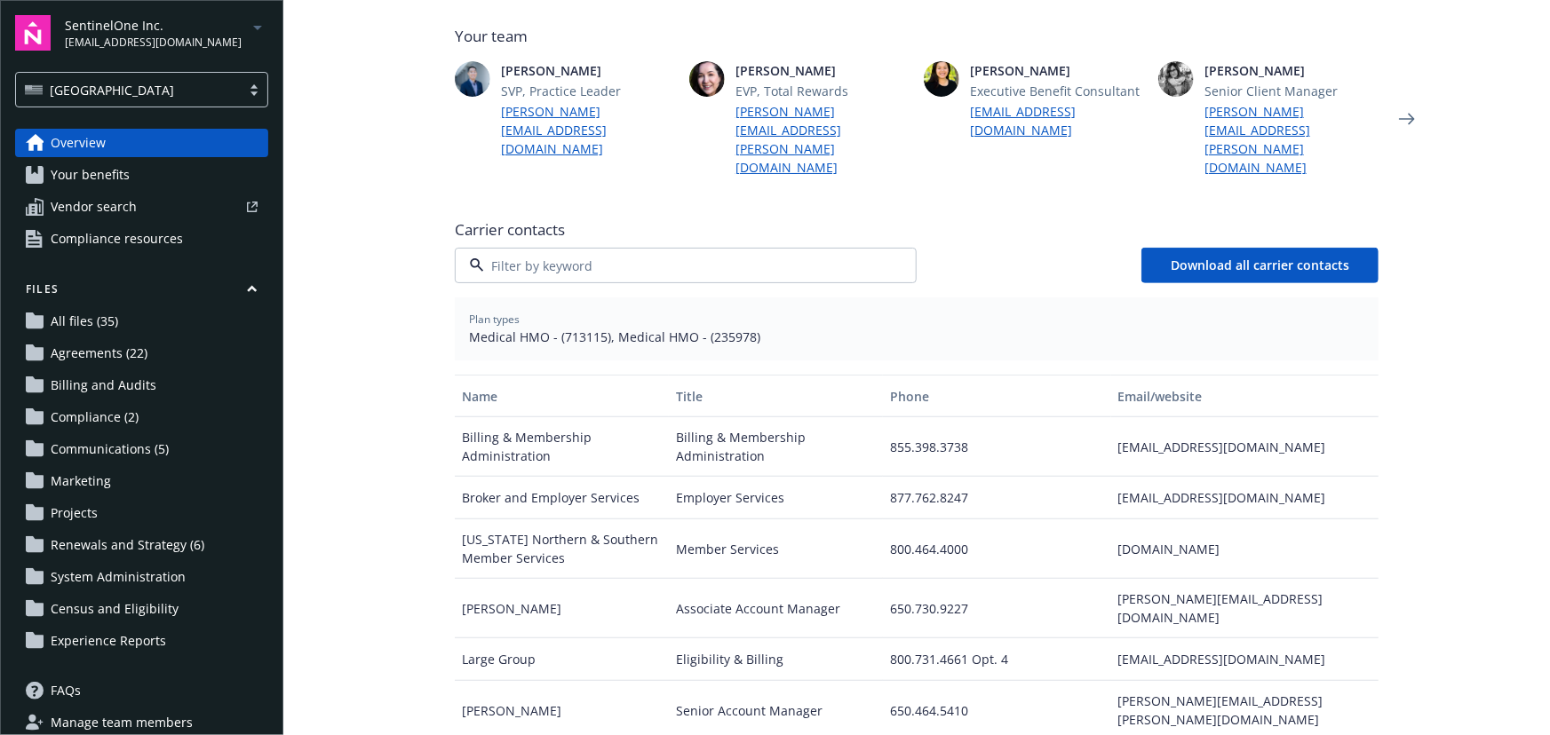
drag, startPoint x: 628, startPoint y: 455, endPoint x: 629, endPoint y: 440, distance: 15.1
click at [629, 488] on strong "[PERSON_NAME] Foundation Health Plan of the Northwest" at bounding box center [652, 496] width 357 height 17
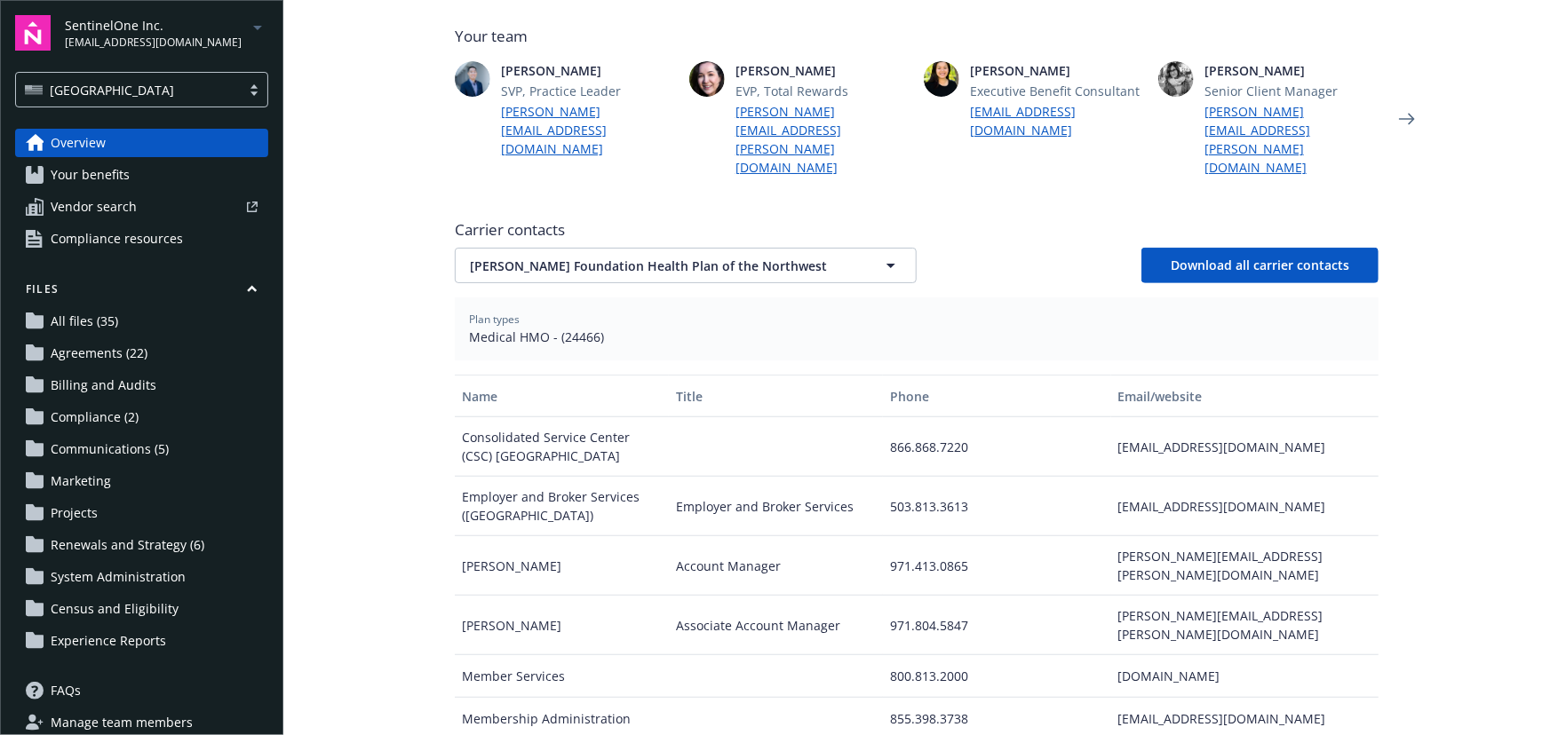
click at [658, 253] on div "Carrier contacts [PERSON_NAME] Foundation Health Plan of the Northwest Download…" at bounding box center [917, 512] width 924 height 601
click at [668, 219] on span "Carrier contacts" at bounding box center [917, 229] width 924 height 21
click at [671, 248] on button "[PERSON_NAME] Foundation Health Plan of the Northwest" at bounding box center [686, 266] width 462 height 36
click at [708, 533] on div "[PERSON_NAME] Permanente Insurance Company" at bounding box center [624, 546] width 314 height 26
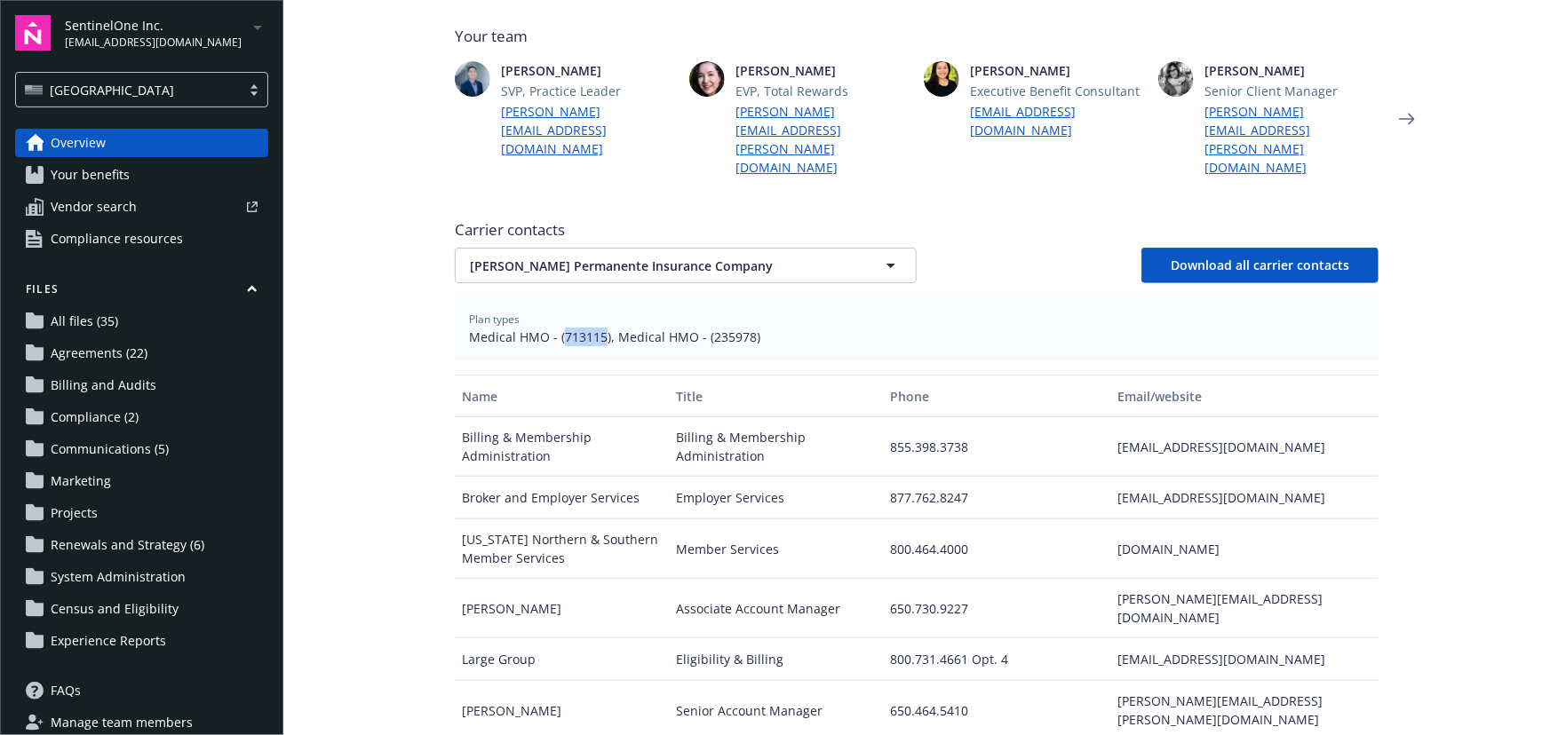
drag, startPoint x: 555, startPoint y: 298, endPoint x: 598, endPoint y: 298, distance: 42.6
click at [598, 328] on span "Medical HMO - (713115), Medical HMO - (235978)" at bounding box center [916, 337] width 895 height 19
copy span "713115"
drag, startPoint x: 699, startPoint y: 302, endPoint x: 719, endPoint y: 302, distance: 19.5
click at [719, 328] on span "Medical HMO - (713115), Medical HMO - (235978)" at bounding box center [916, 337] width 895 height 19
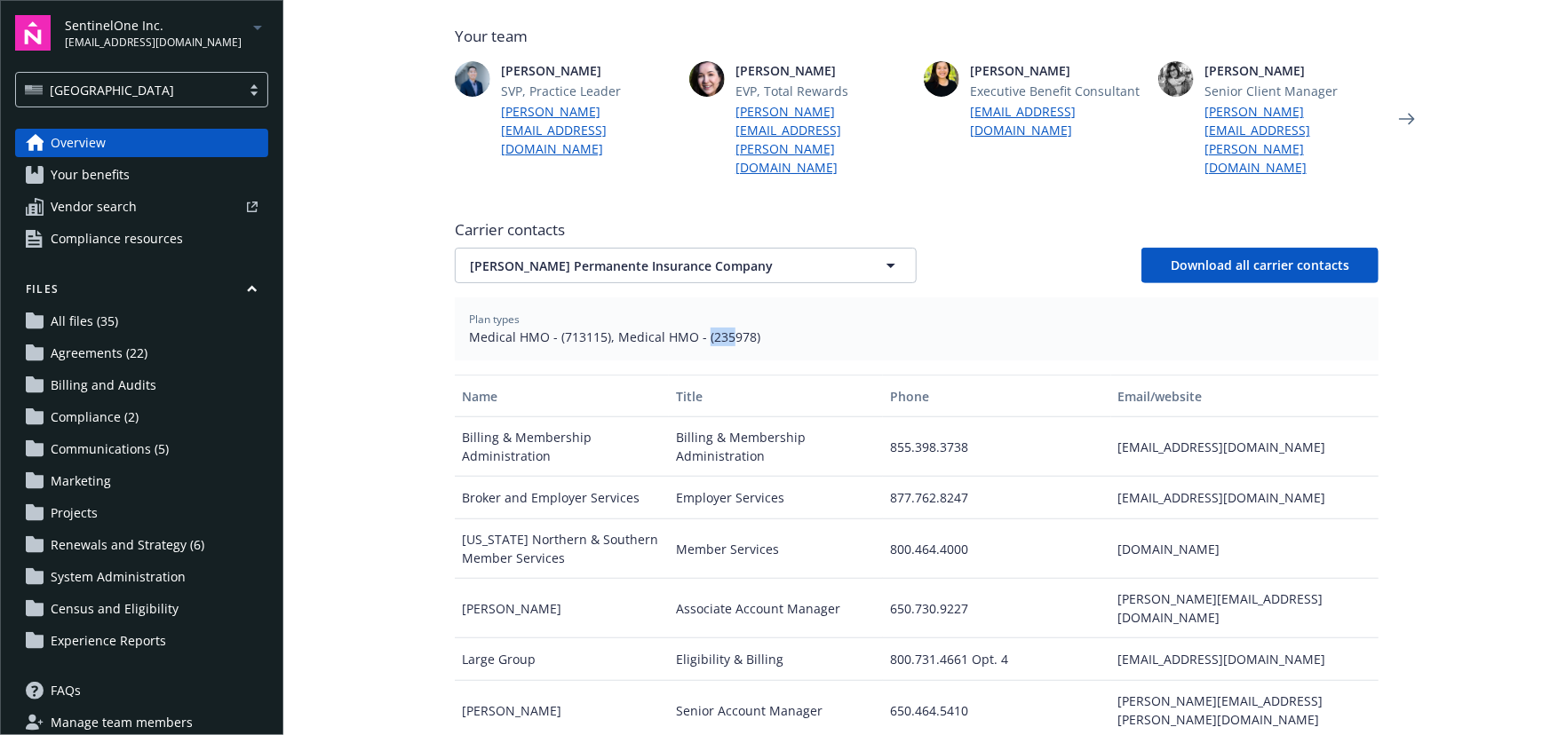
click at [702, 328] on span "Medical HMO - (713115), Medical HMO - (235978)" at bounding box center [916, 337] width 895 height 19
click at [699, 328] on span "Medical HMO - (713115), Medical HMO - (235978)" at bounding box center [916, 337] width 895 height 19
click at [707, 328] on span "Medical HMO - (713115), Medical HMO - (235978)" at bounding box center [916, 337] width 895 height 19
click at [795, 257] on span "[PERSON_NAME] Permanente Insurance Company" at bounding box center [654, 266] width 369 height 19
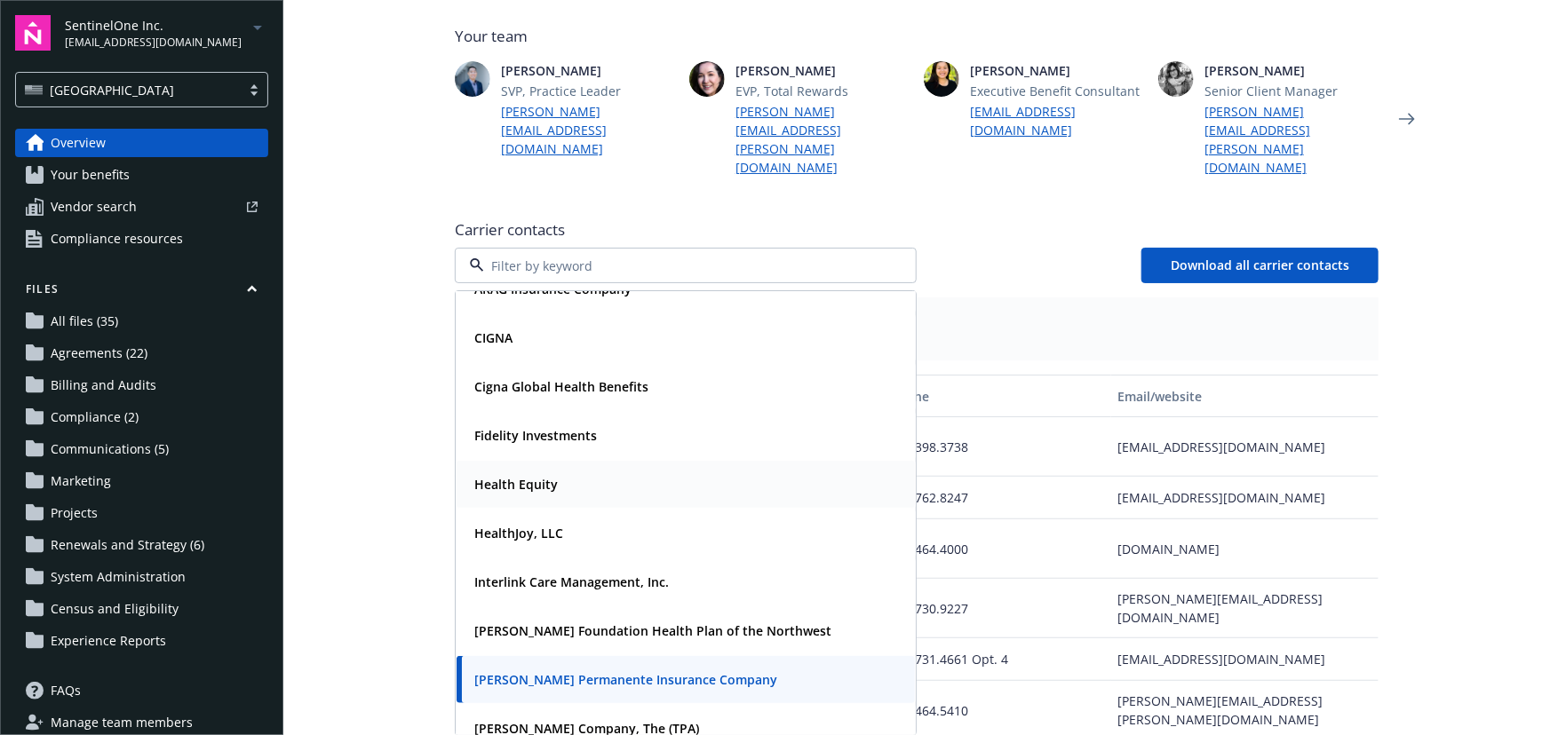
scroll to position [0, 0]
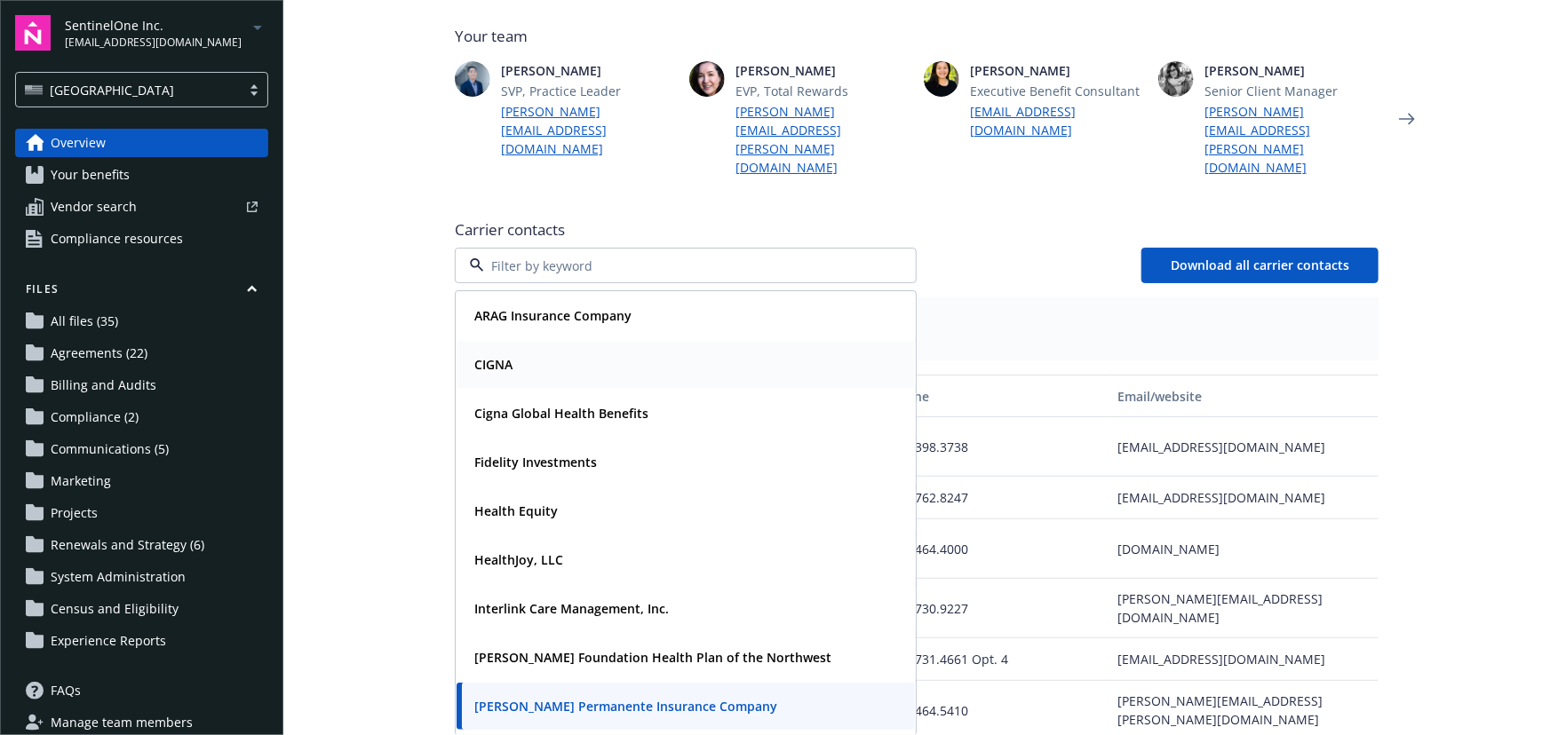
click at [537, 352] on div "CIGNA" at bounding box center [685, 365] width 437 height 26
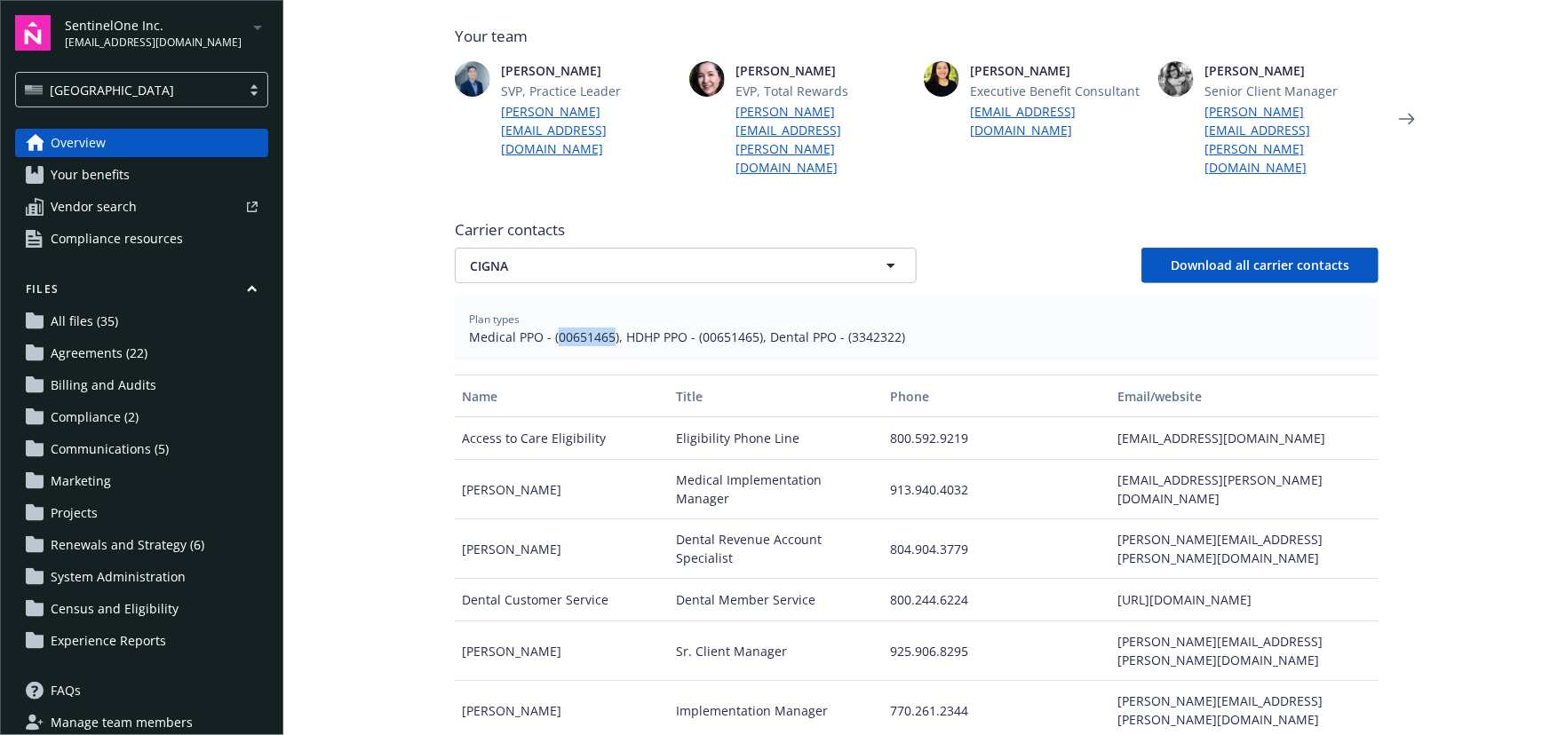
drag, startPoint x: 550, startPoint y: 300, endPoint x: 604, endPoint y: 311, distance: 55.2
click at [604, 311] on div "Plan types Medical PPO - (00651465), HDHP PPO - (00651465), Dental PPO - (33423…" at bounding box center [917, 329] width 924 height 63
copy span "00651465"
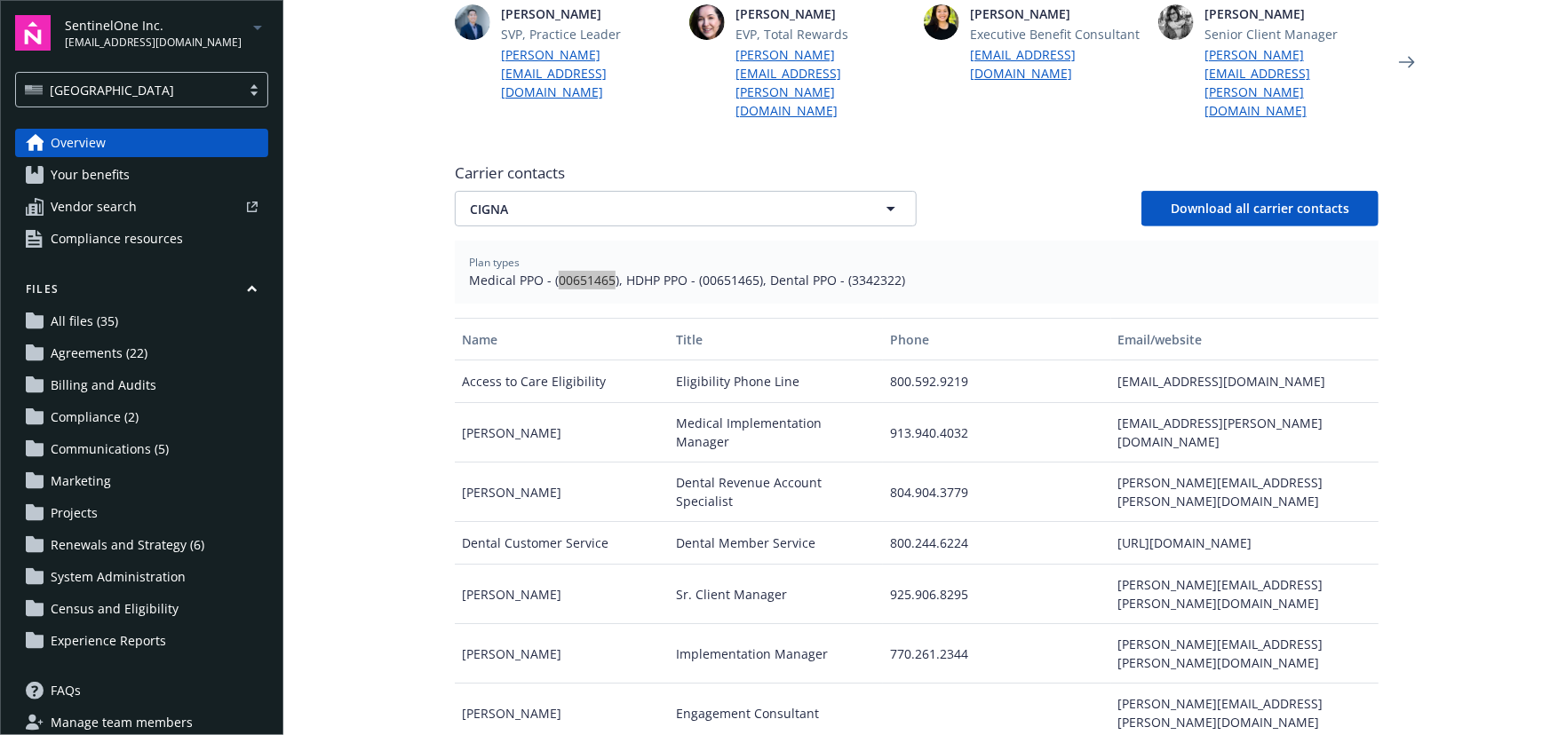
scroll to position [665, 0]
